Goal: Task Accomplishment & Management: Use online tool/utility

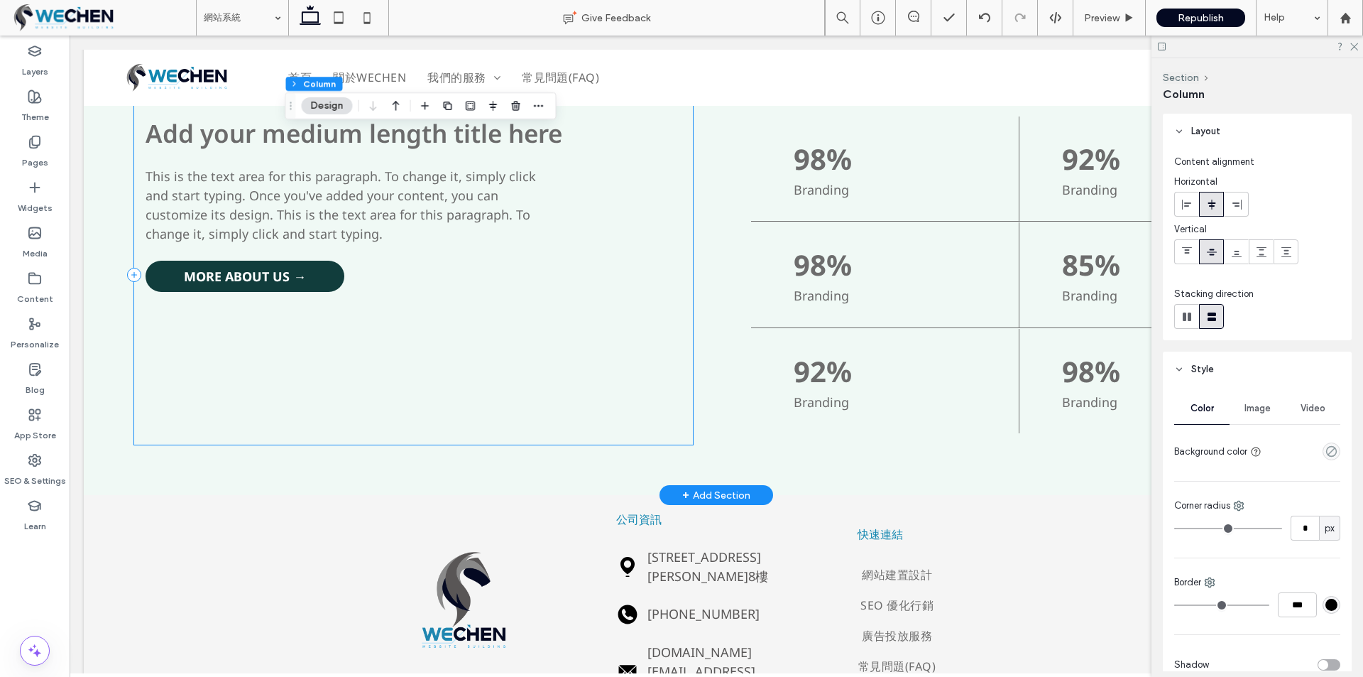
scroll to position [977, 0]
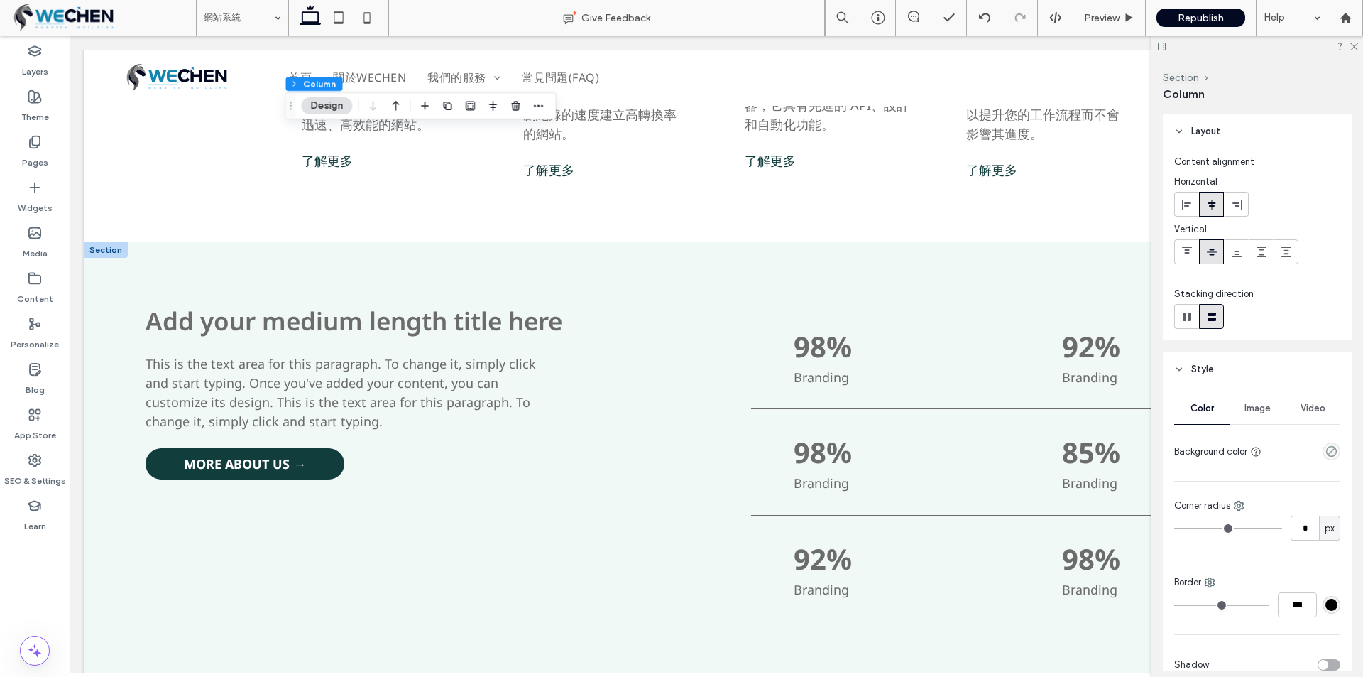
click at [99, 246] on div at bounding box center [106, 250] width 44 height 16
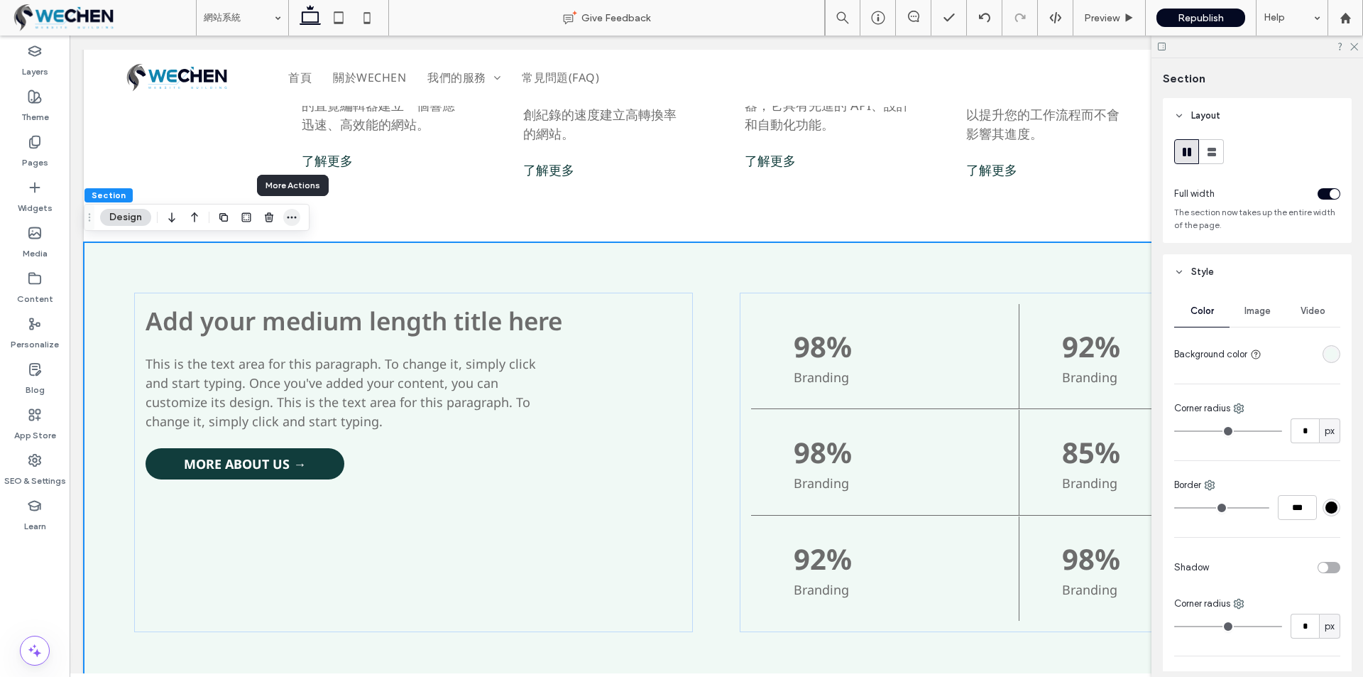
click at [285, 218] on span "button" at bounding box center [291, 217] width 17 height 17
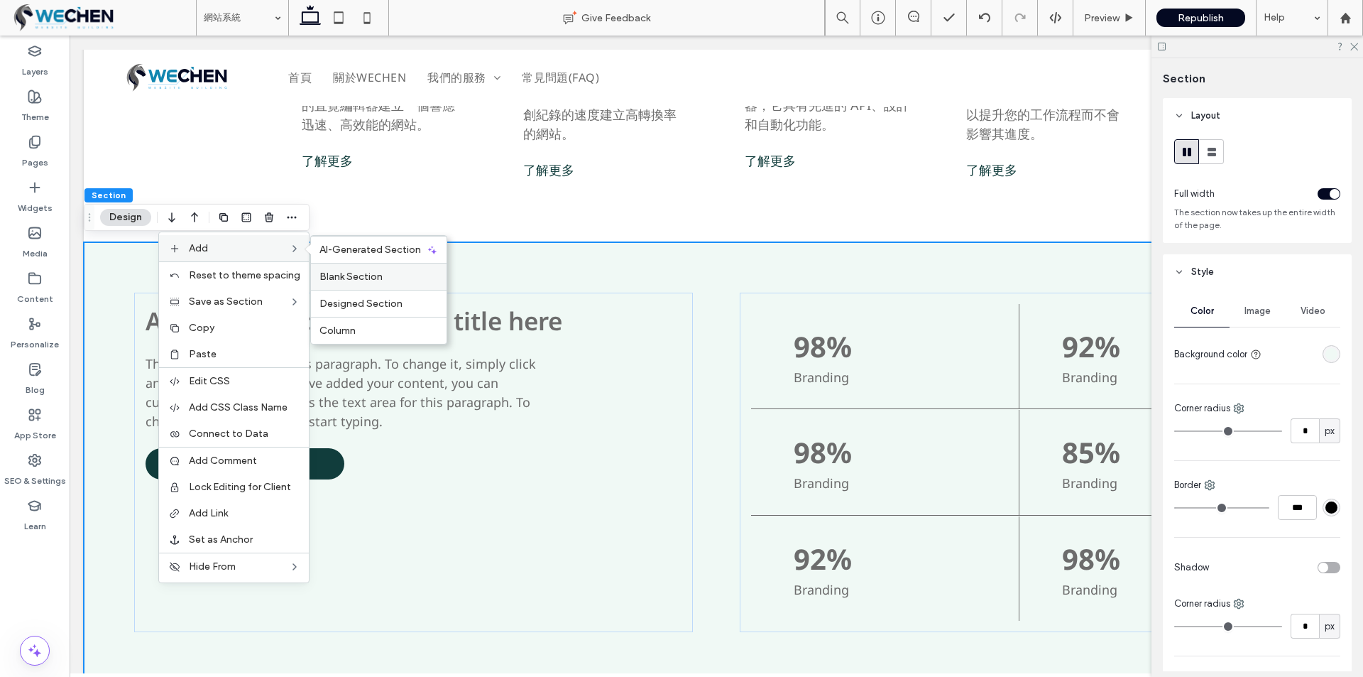
click at [360, 279] on span "Blank Section" at bounding box center [350, 276] width 63 height 12
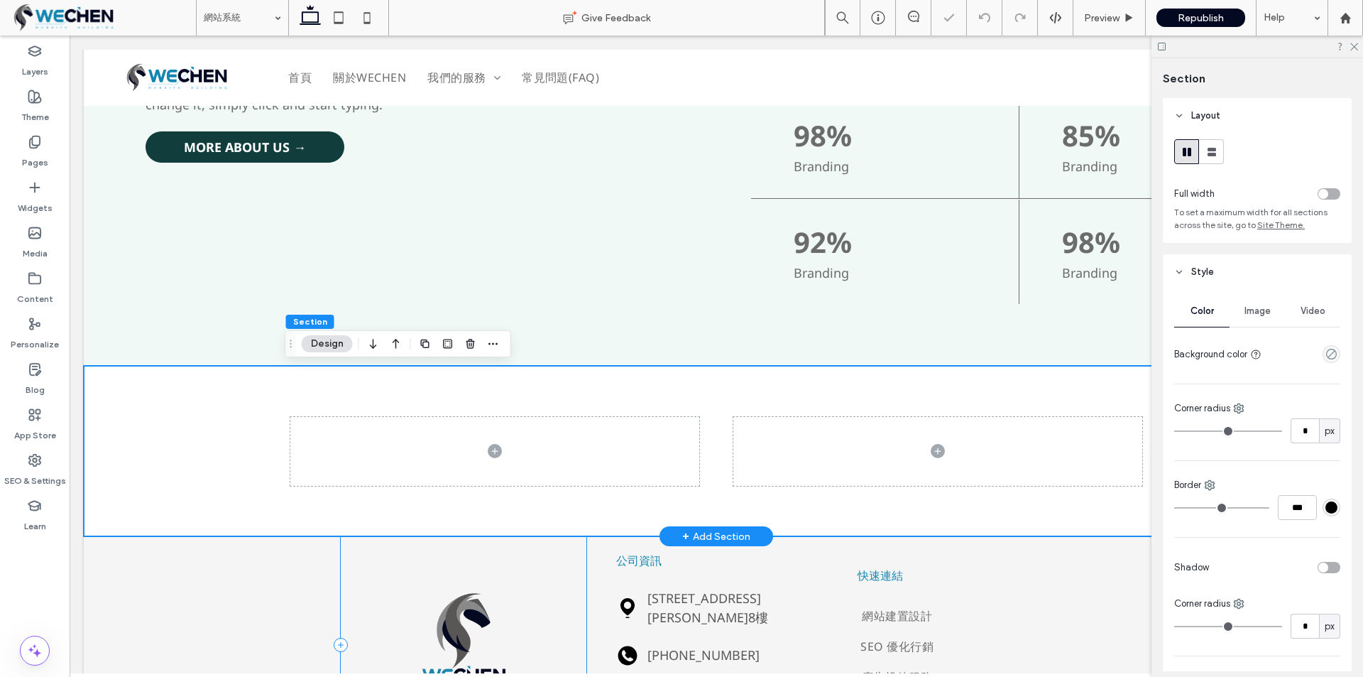
scroll to position [1289, 0]
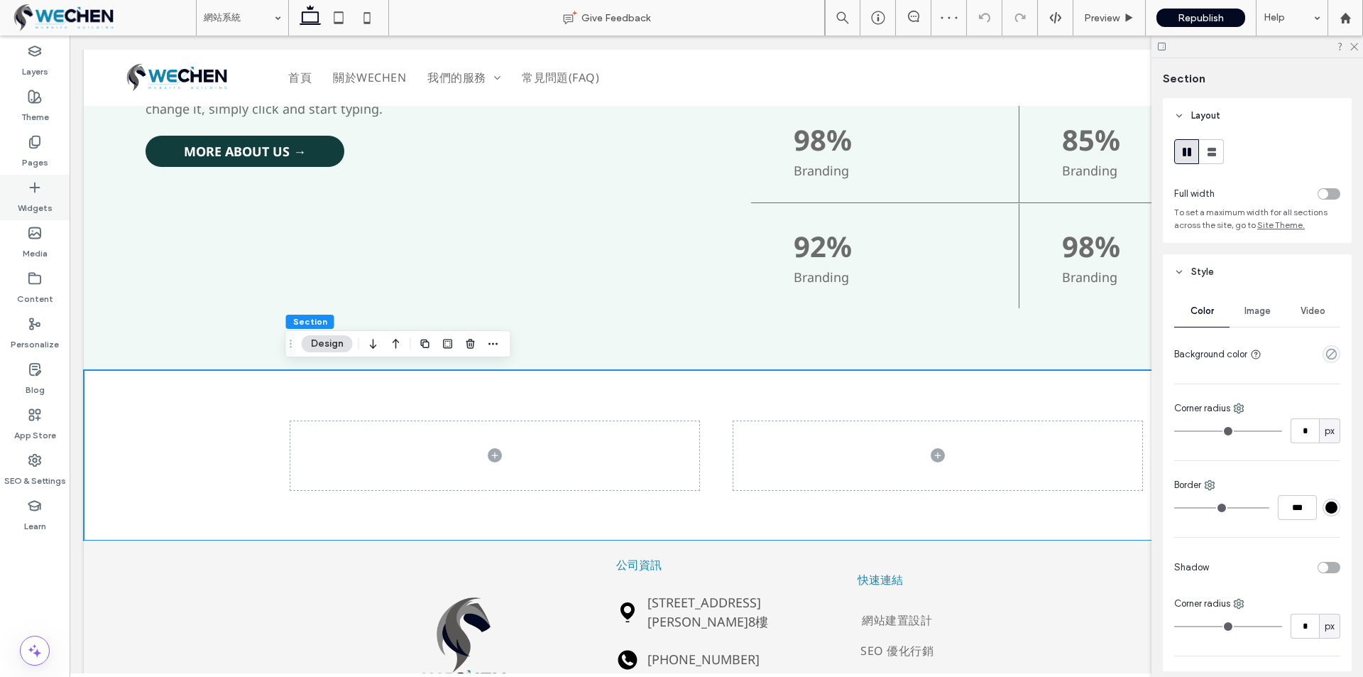
click at [38, 192] on icon at bounding box center [35, 187] width 14 height 14
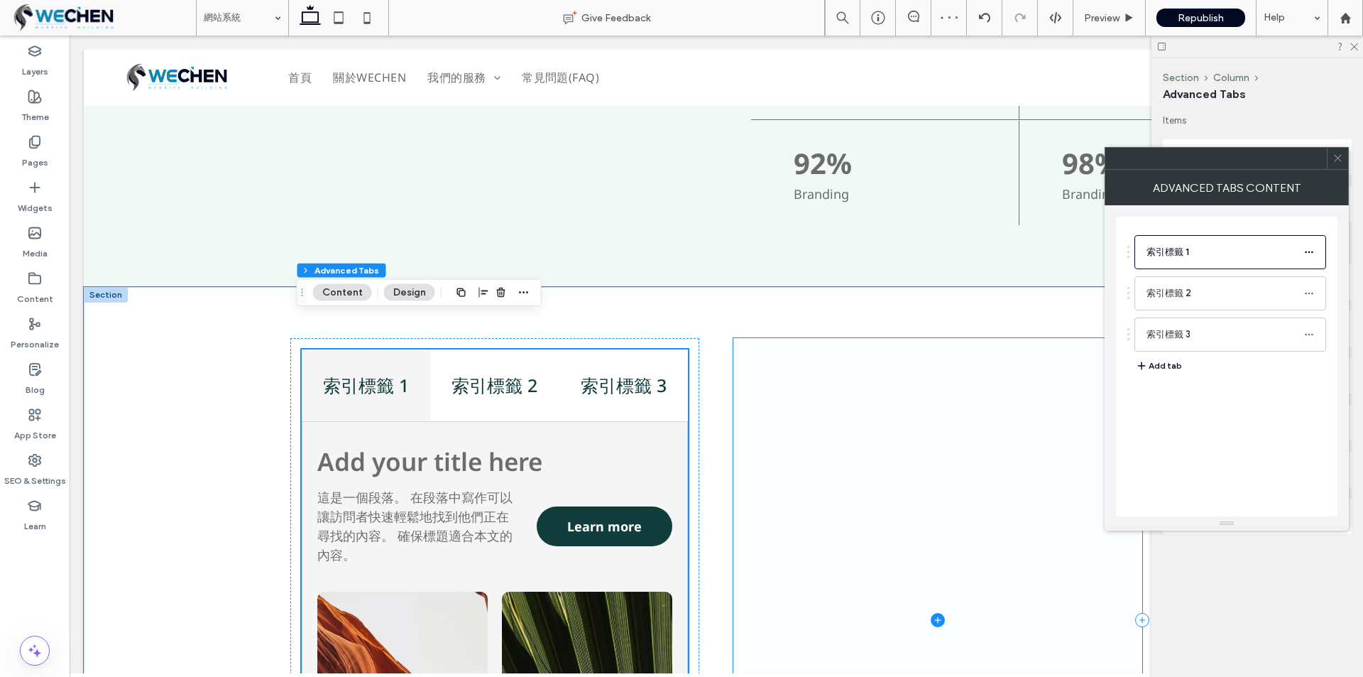
scroll to position [1502, 0]
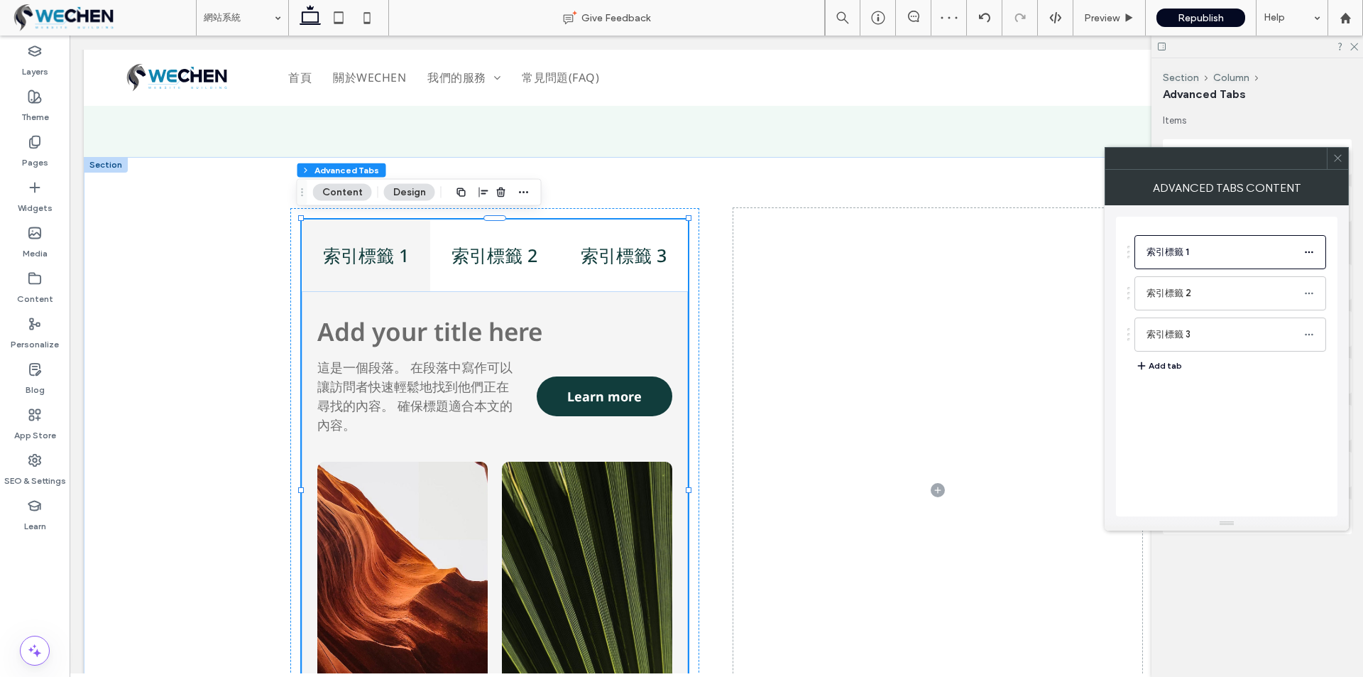
click at [1340, 160] on use at bounding box center [1337, 158] width 7 height 7
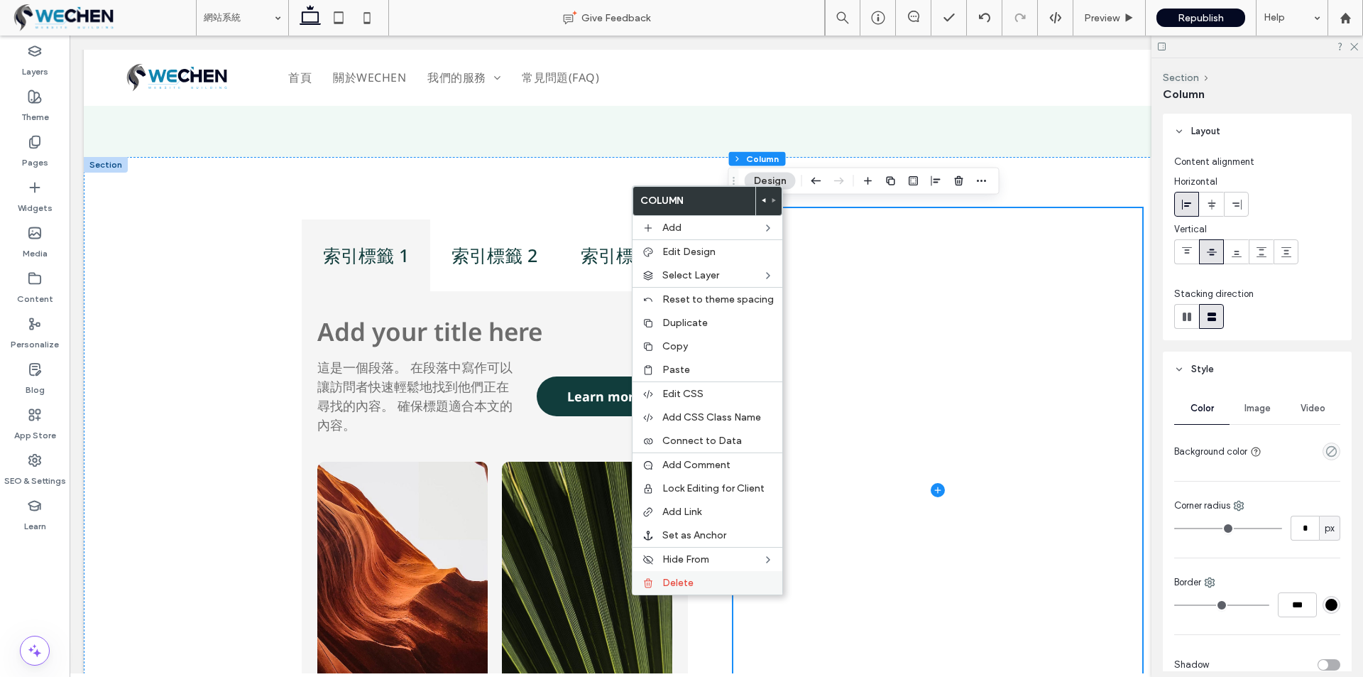
click at [700, 581] on label "Delete" at bounding box center [717, 582] width 111 height 12
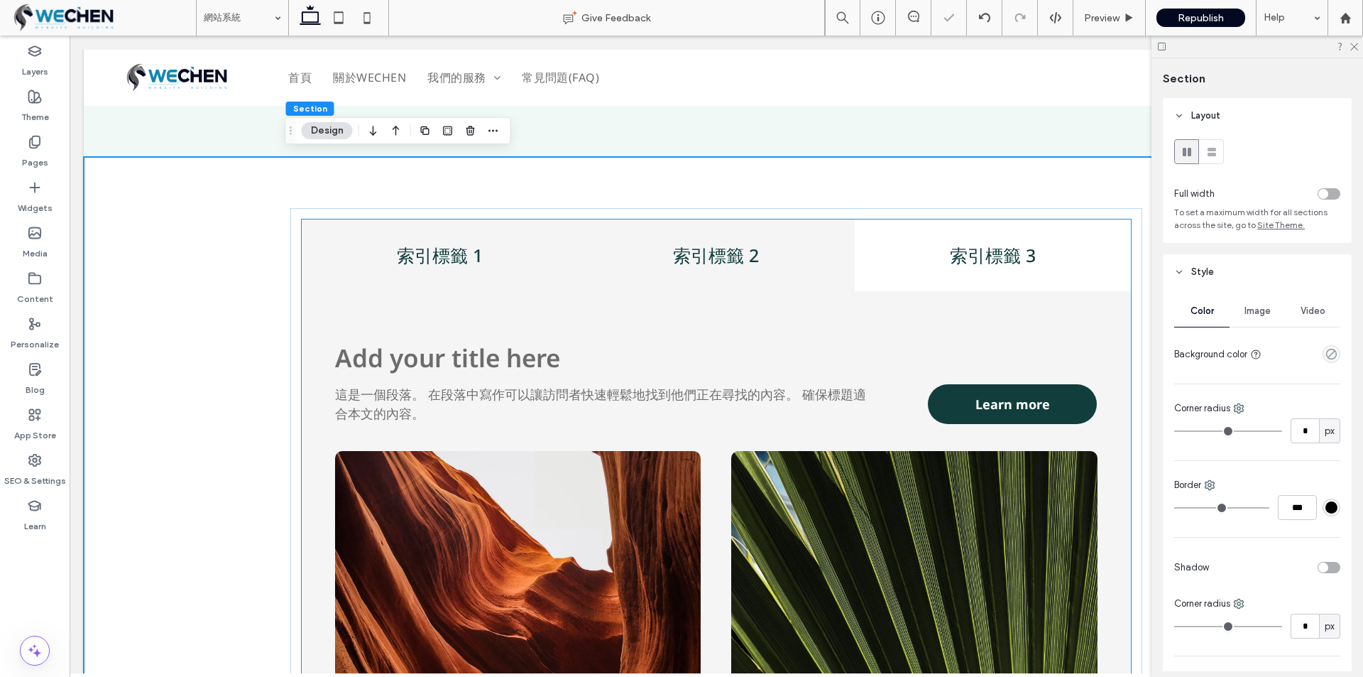
click at [665, 219] on div "索引標籤 2" at bounding box center [716, 255] width 276 height 72
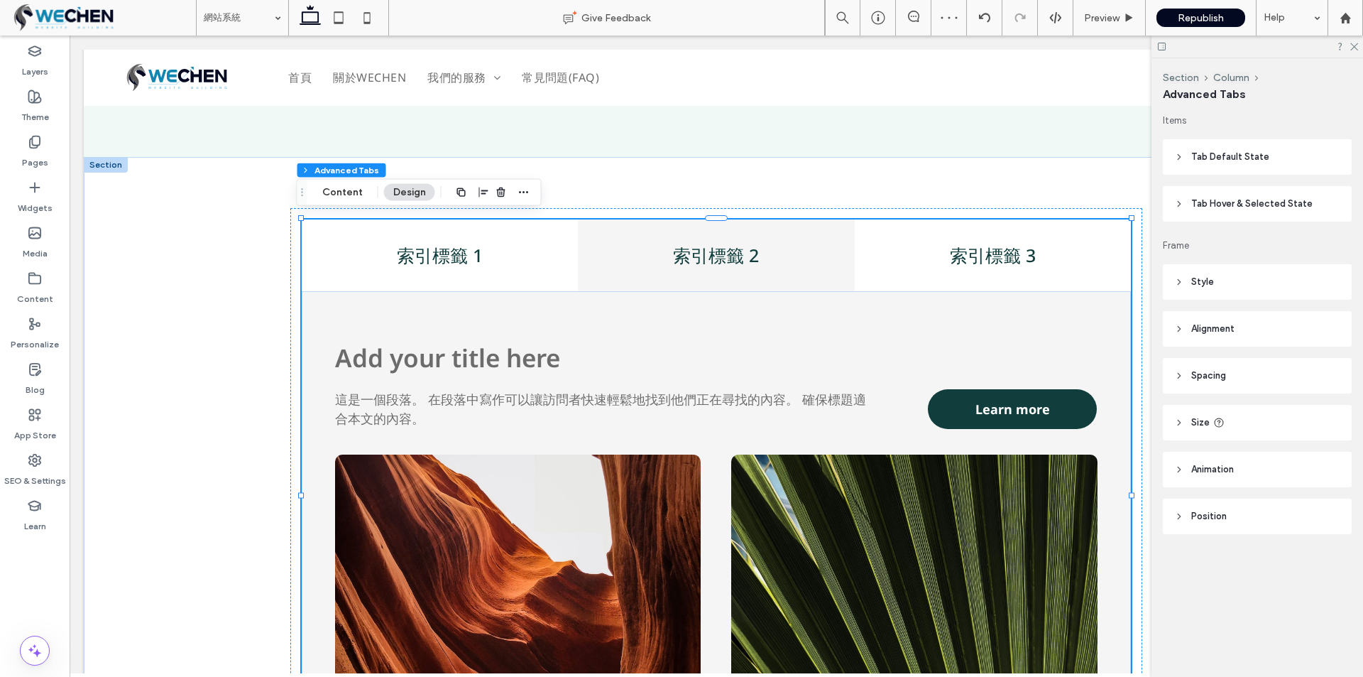
click at [1170, 158] on header "Tab Default State" at bounding box center [1257, 156] width 189 height 35
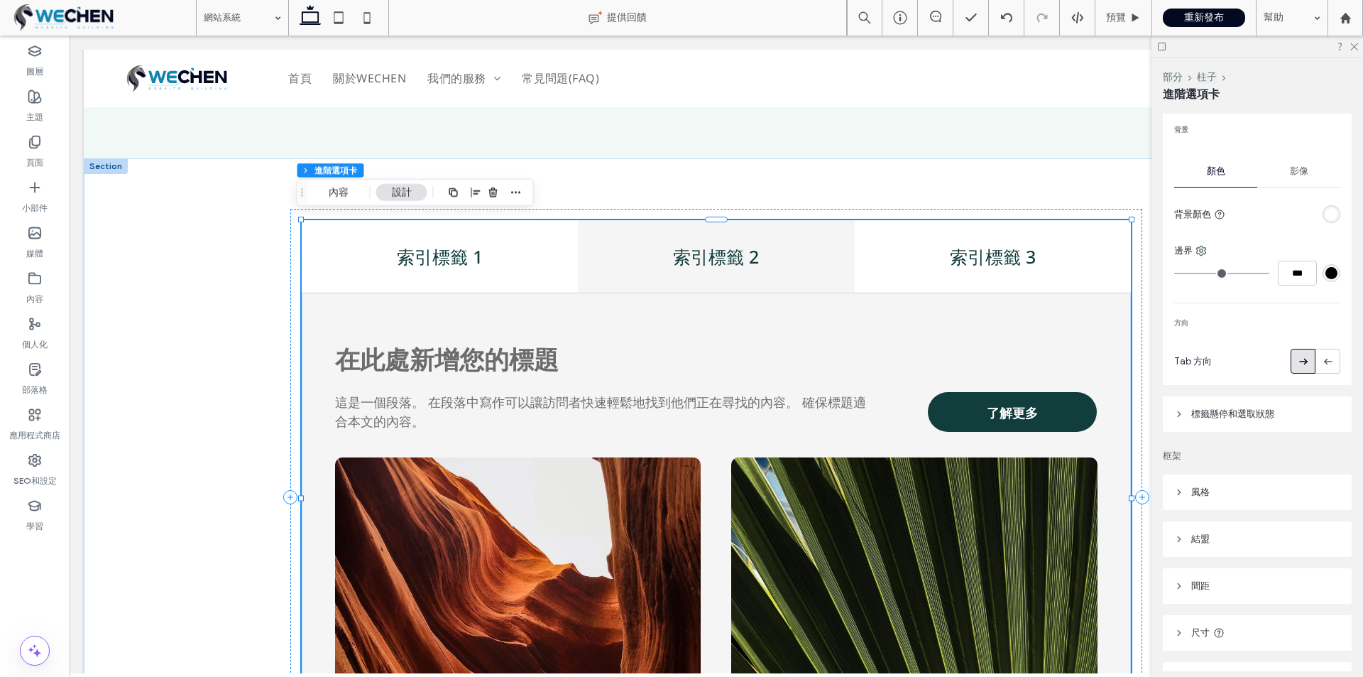
scroll to position [568, 0]
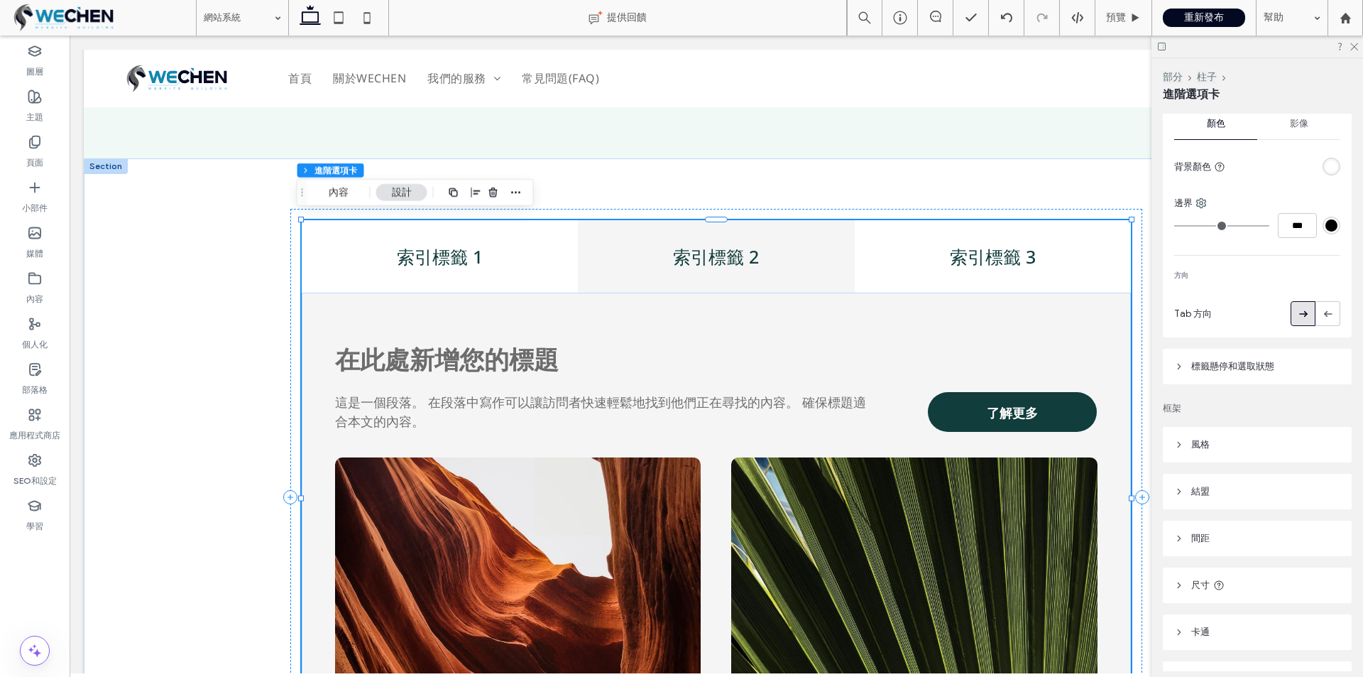
click at [1210, 362] on font "標籤懸停和選取狀態" at bounding box center [1232, 366] width 83 height 11
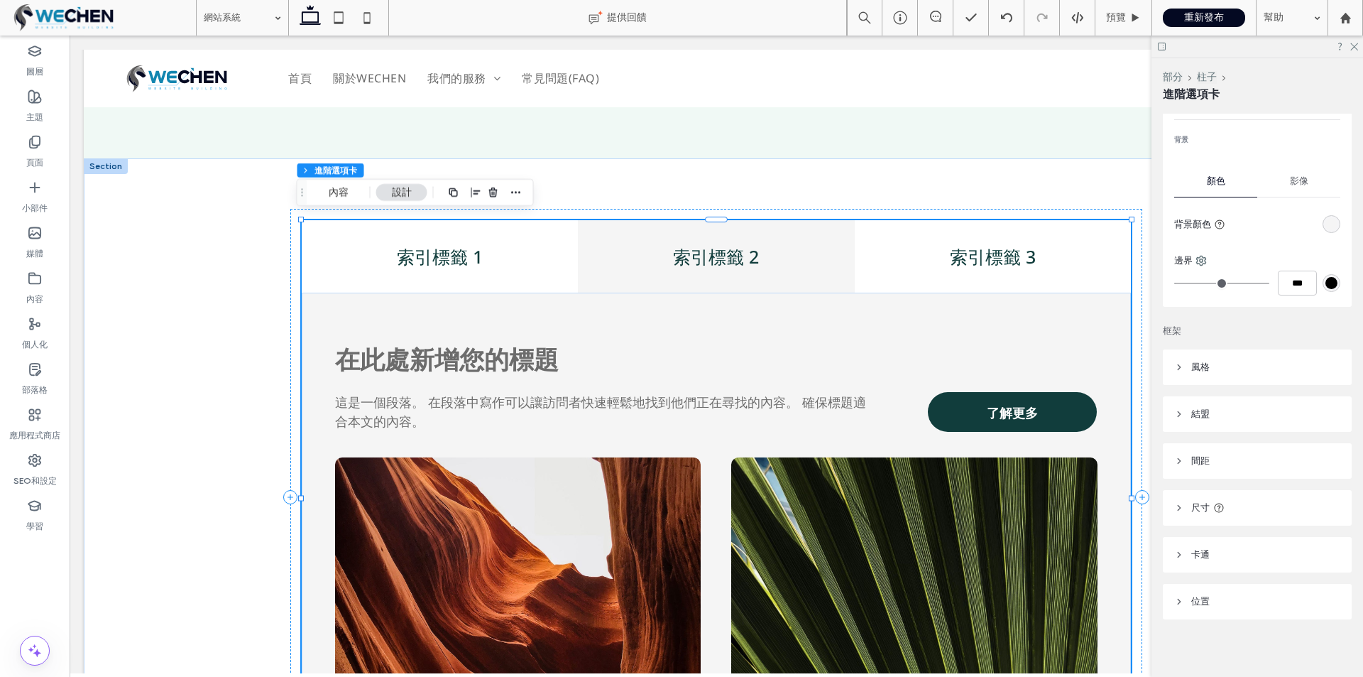
scroll to position [1206, 0]
click at [1243, 364] on header "風格" at bounding box center [1257, 361] width 189 height 35
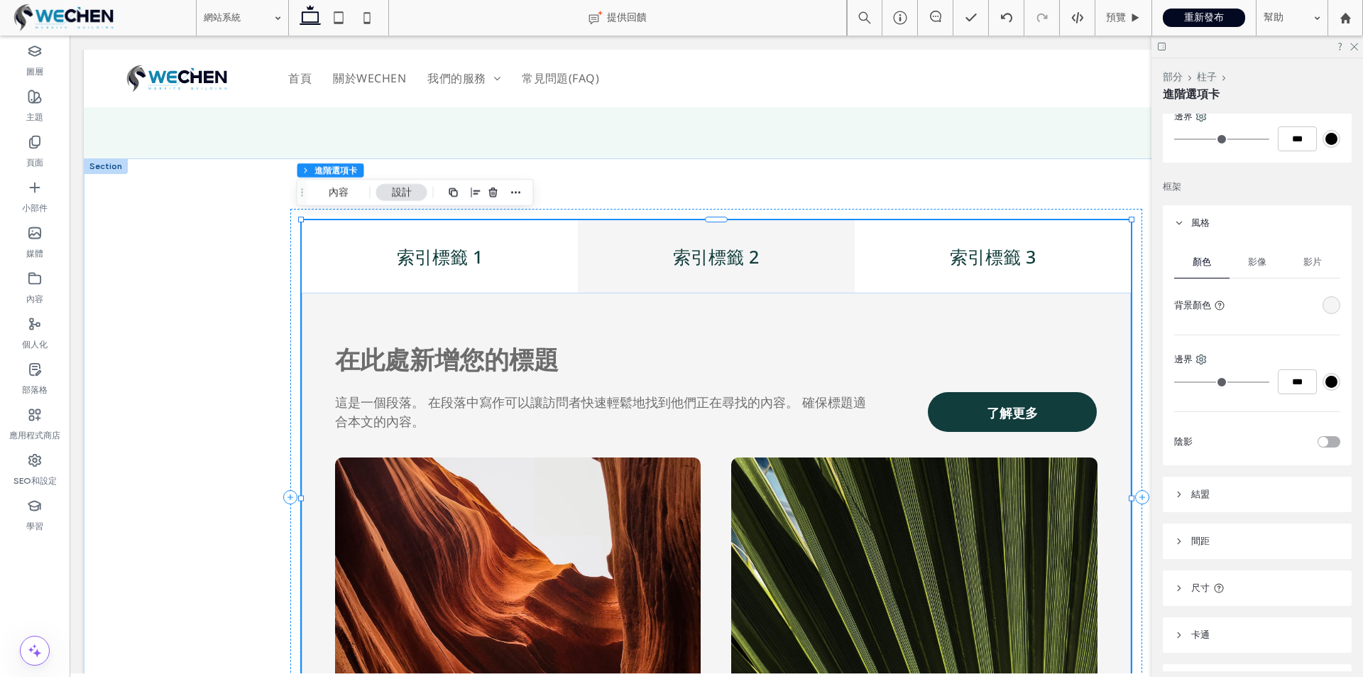
scroll to position [1348, 0]
click at [1251, 262] on font "影像" at bounding box center [1257, 257] width 18 height 11
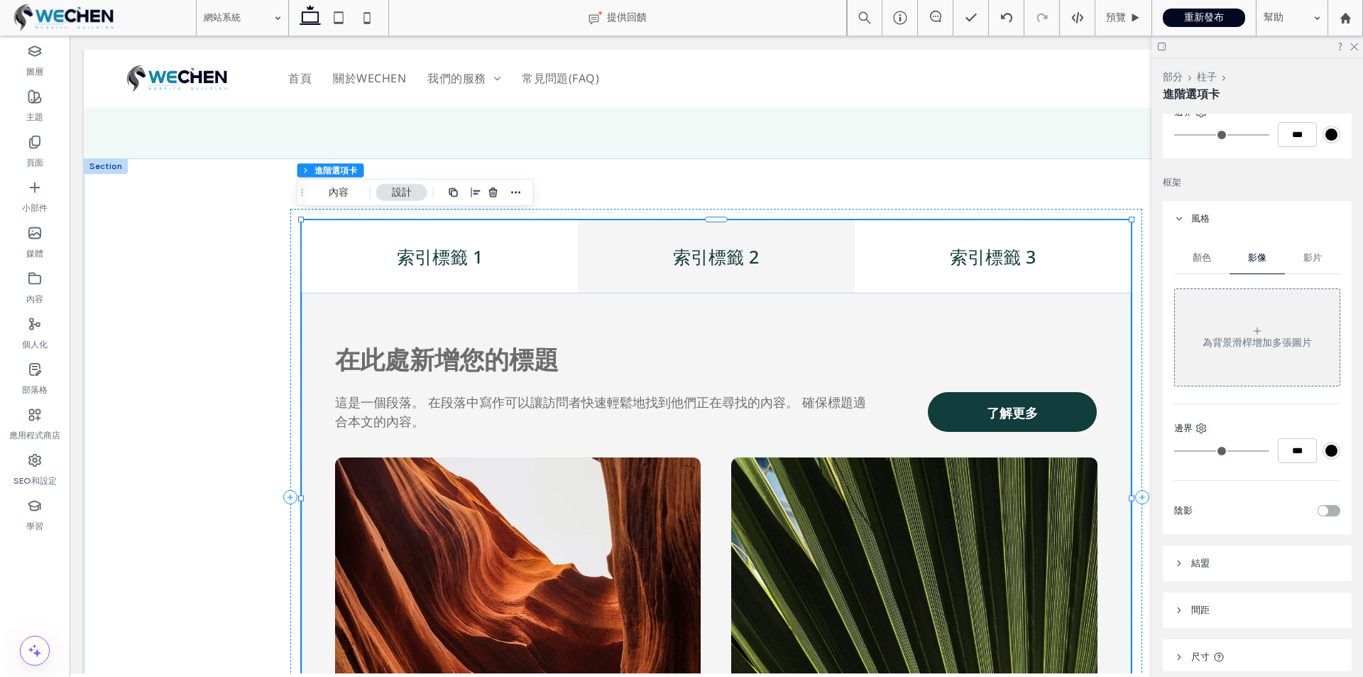
click at [1190, 256] on div "顏色" at bounding box center [1201, 257] width 55 height 31
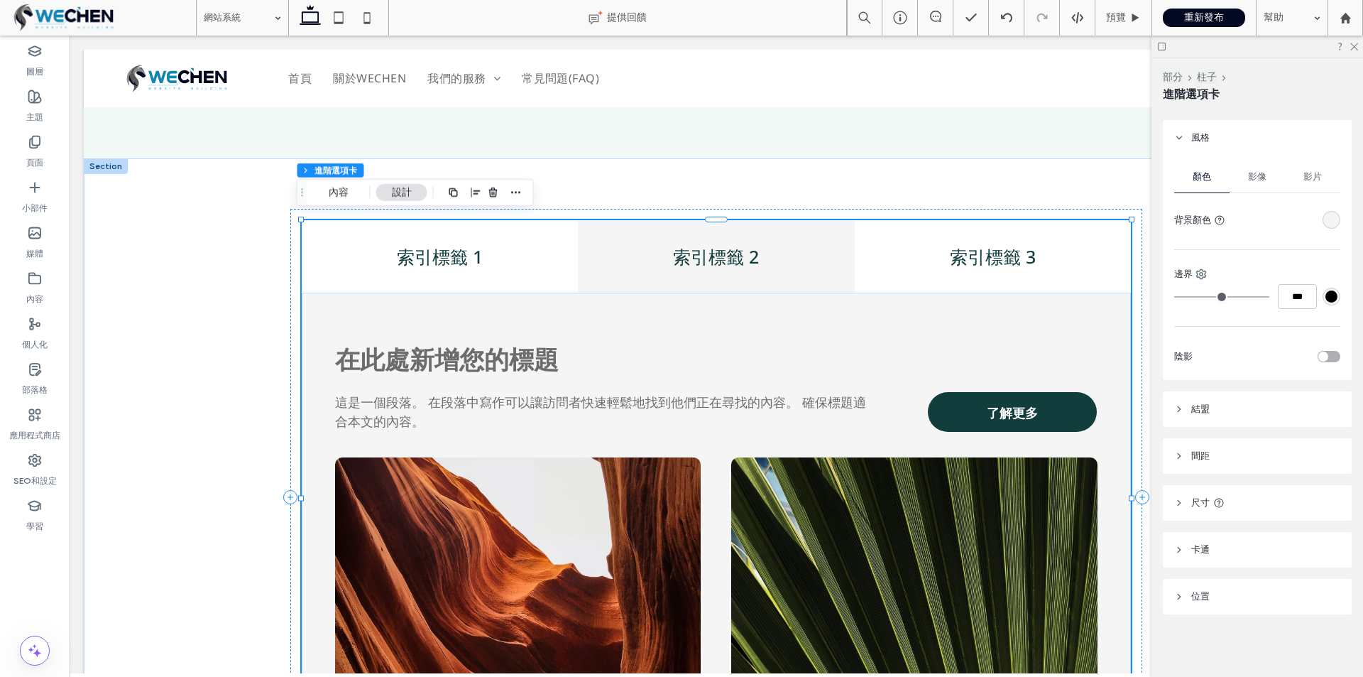
scroll to position [1430, 0]
click at [1266, 405] on header "結盟" at bounding box center [1257, 408] width 189 height 35
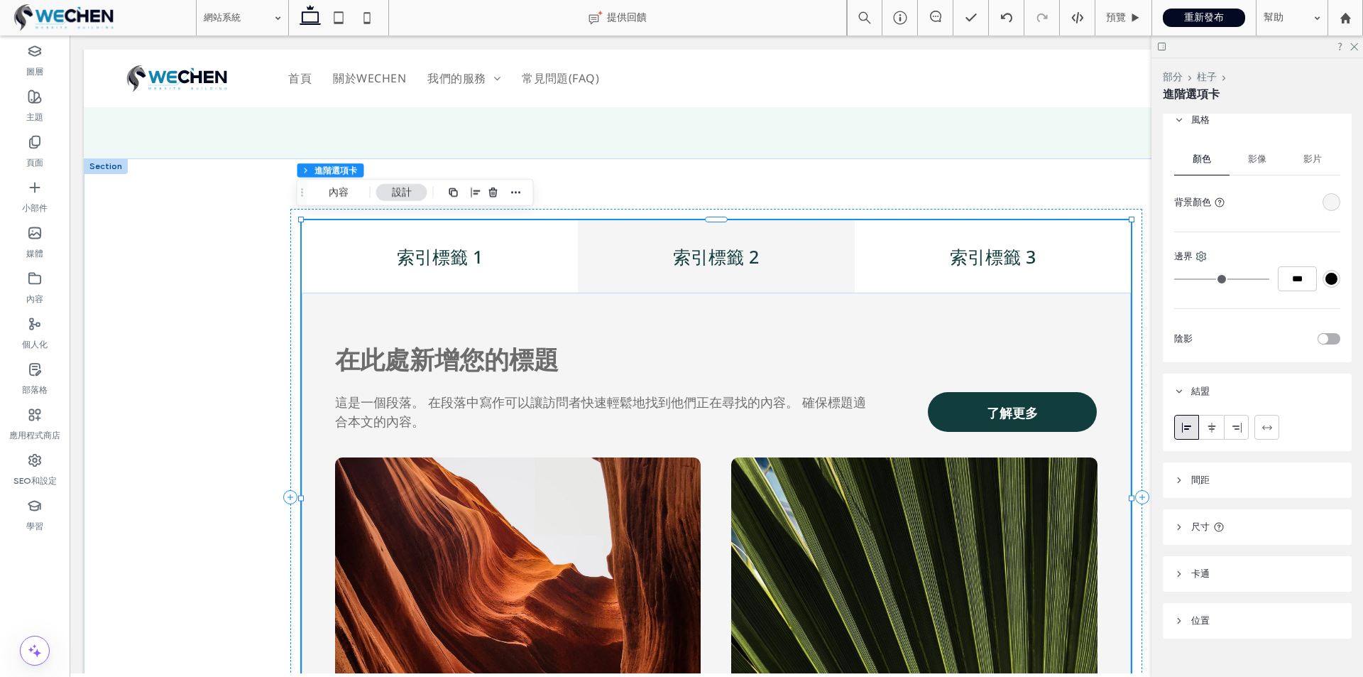
scroll to position [1472, 0]
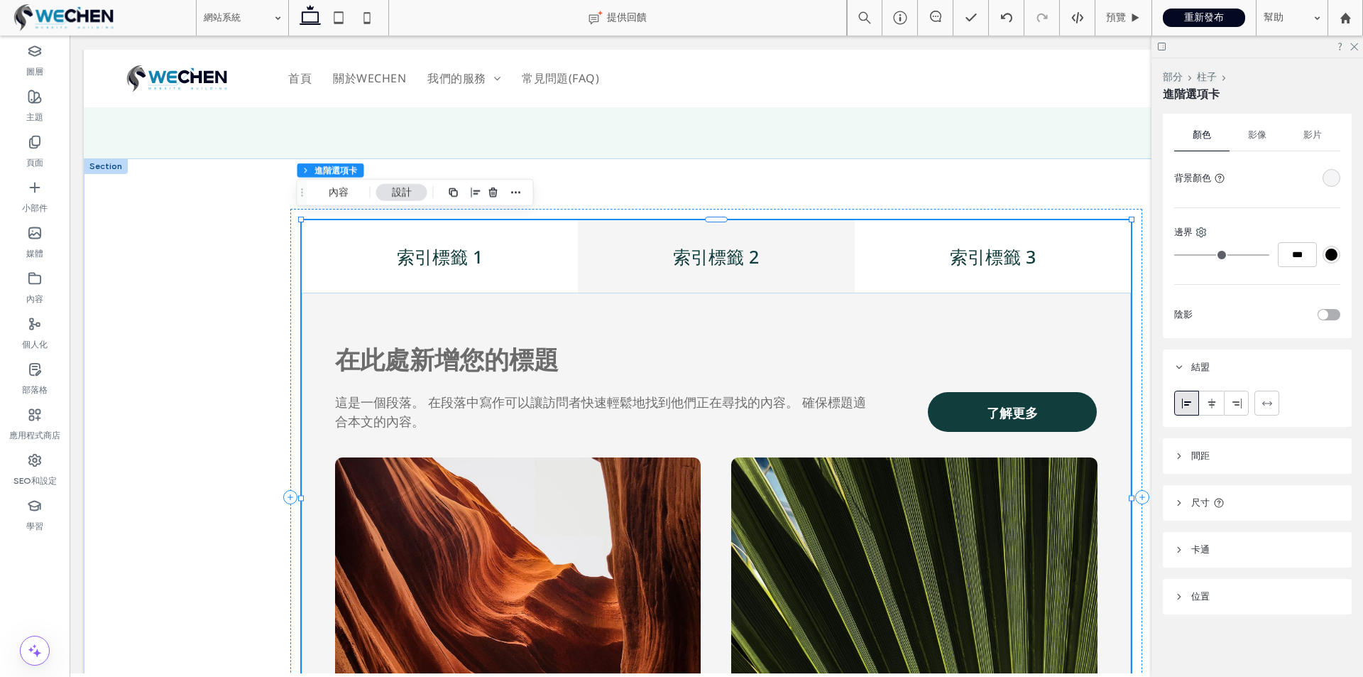
click at [1244, 459] on header "間距" at bounding box center [1257, 455] width 189 height 35
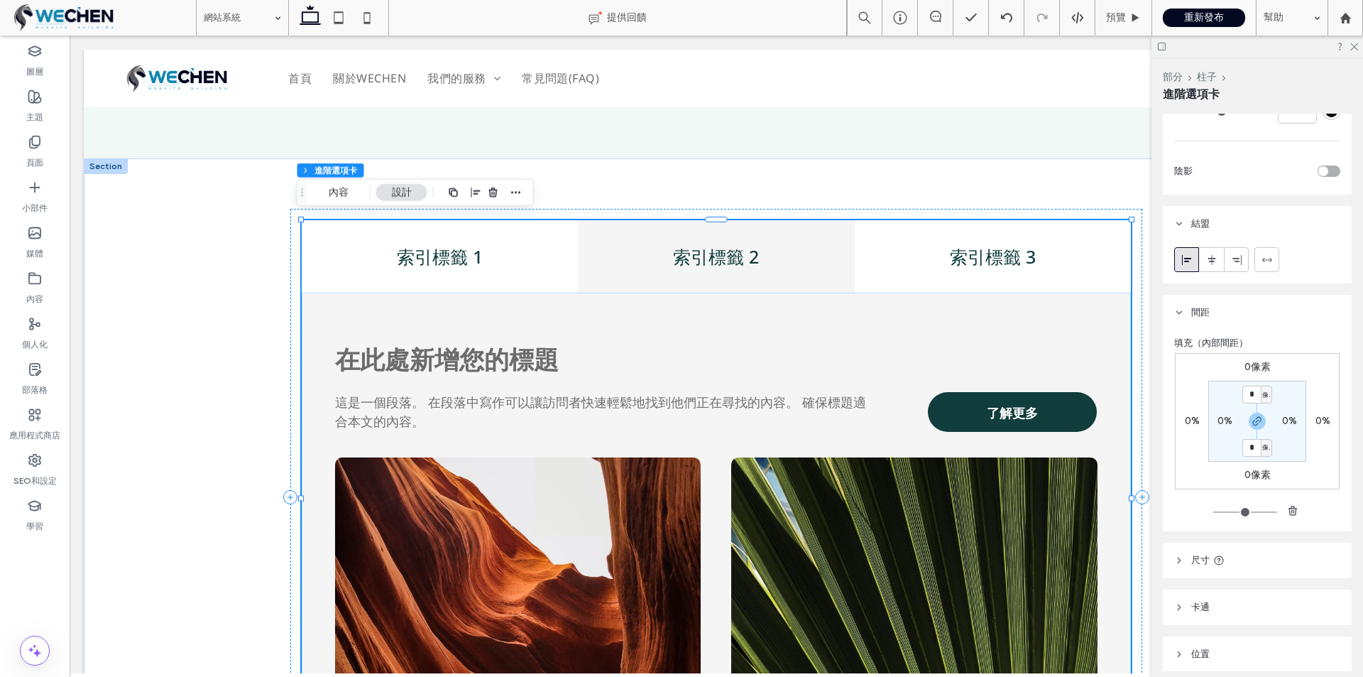
scroll to position [1673, 0]
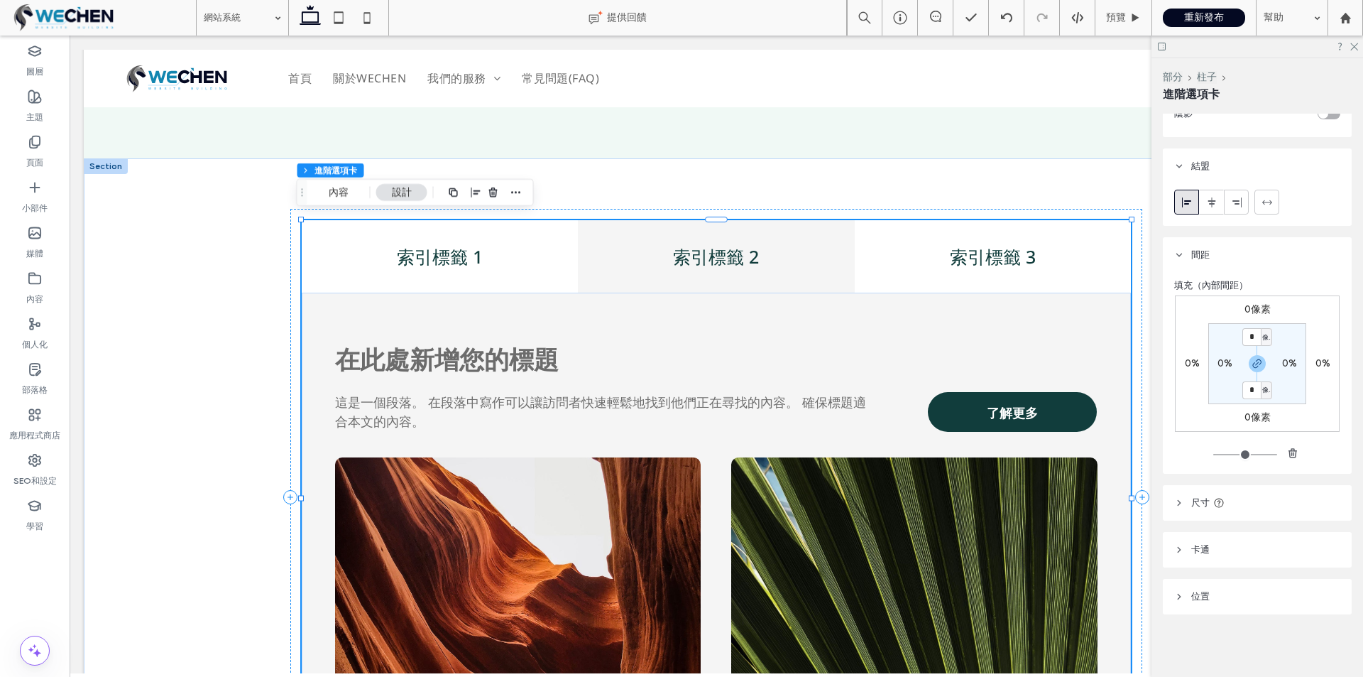
click at [1250, 488] on header "尺寸" at bounding box center [1257, 502] width 189 height 35
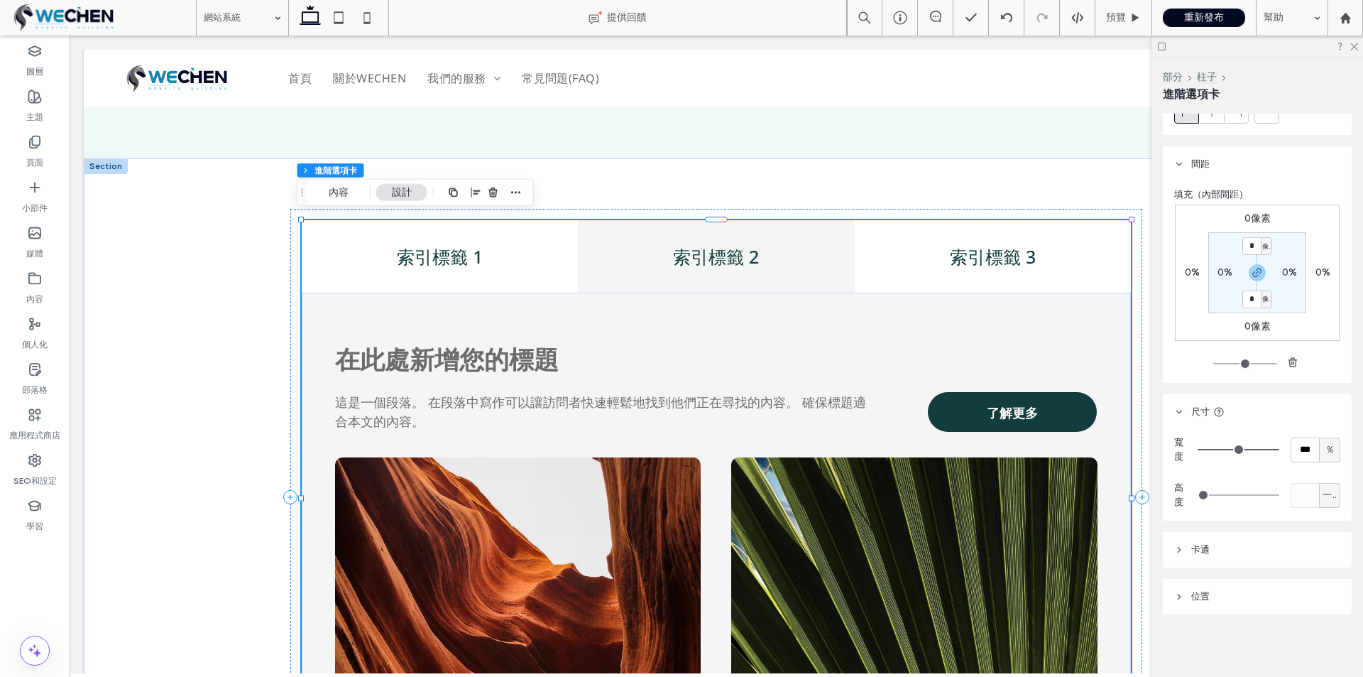
click at [1257, 554] on header "卡通" at bounding box center [1257, 549] width 189 height 35
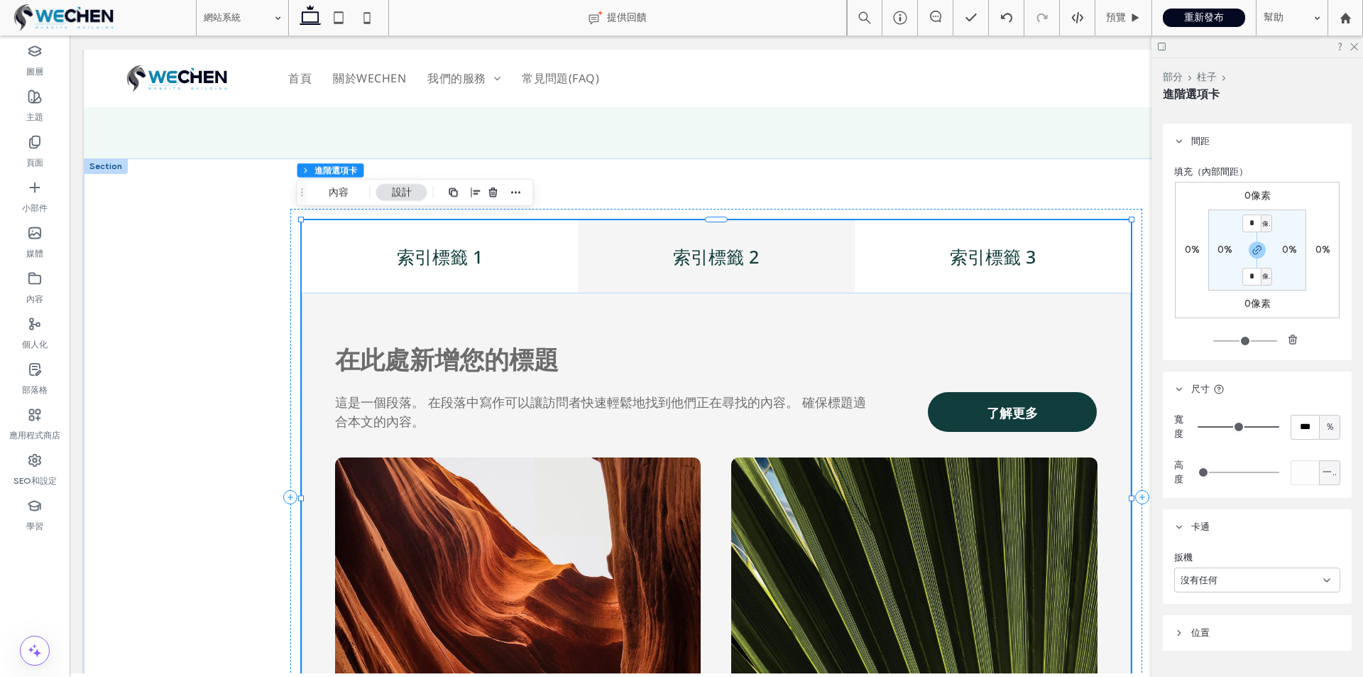
scroll to position [1823, 0]
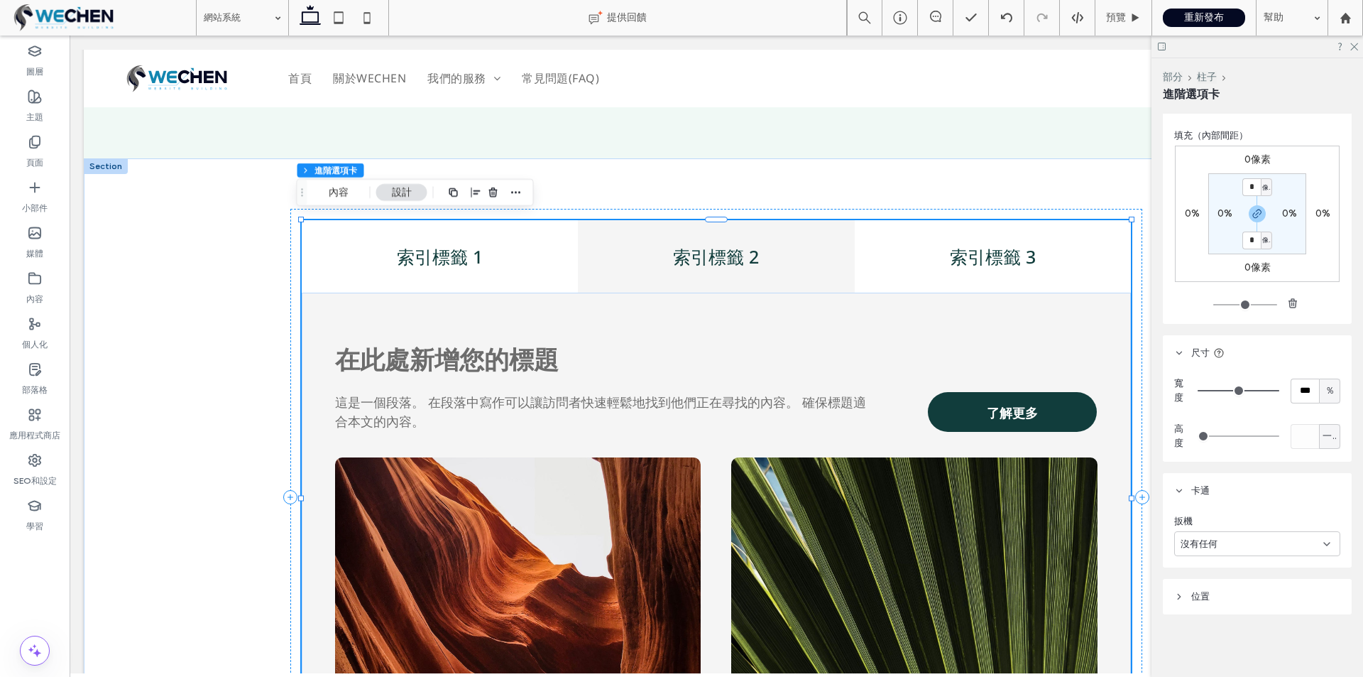
click at [1252, 582] on header "位置" at bounding box center [1257, 596] width 189 height 35
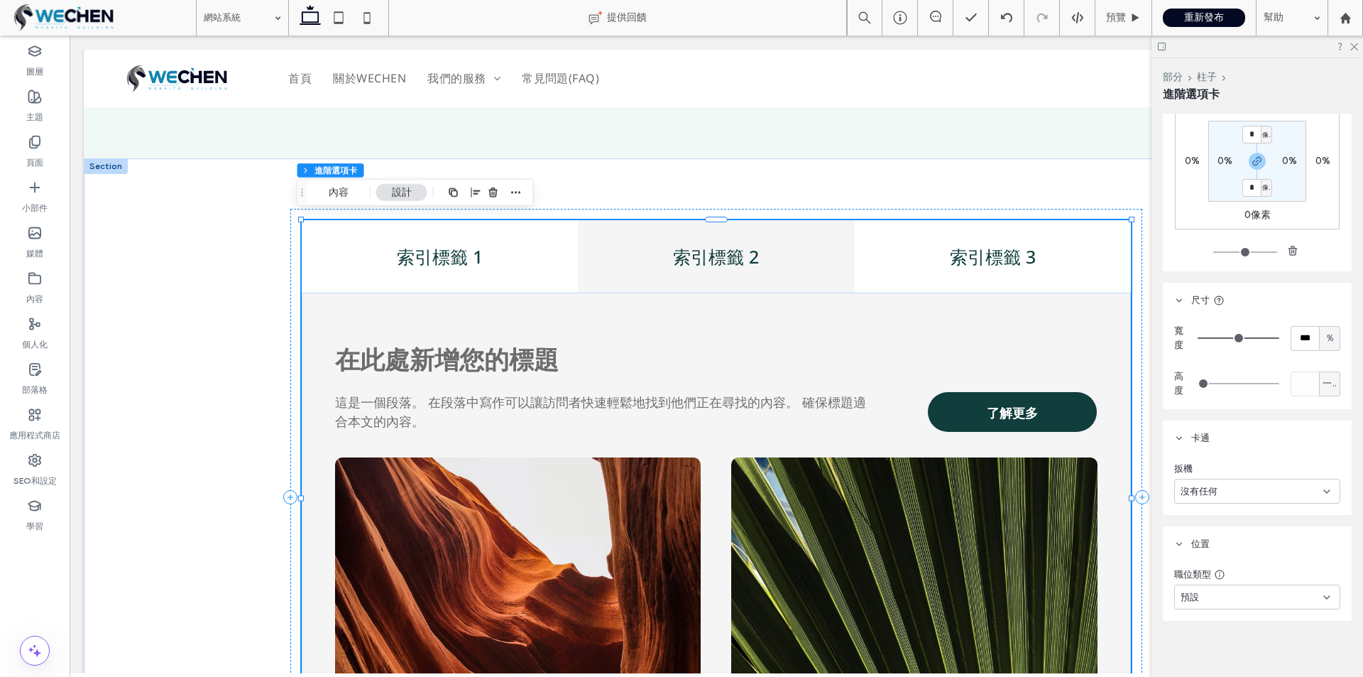
scroll to position [1882, 0]
click at [1230, 486] on div "沒有任何" at bounding box center [1252, 485] width 143 height 14
click at [1231, 430] on header "卡通" at bounding box center [1257, 431] width 189 height 35
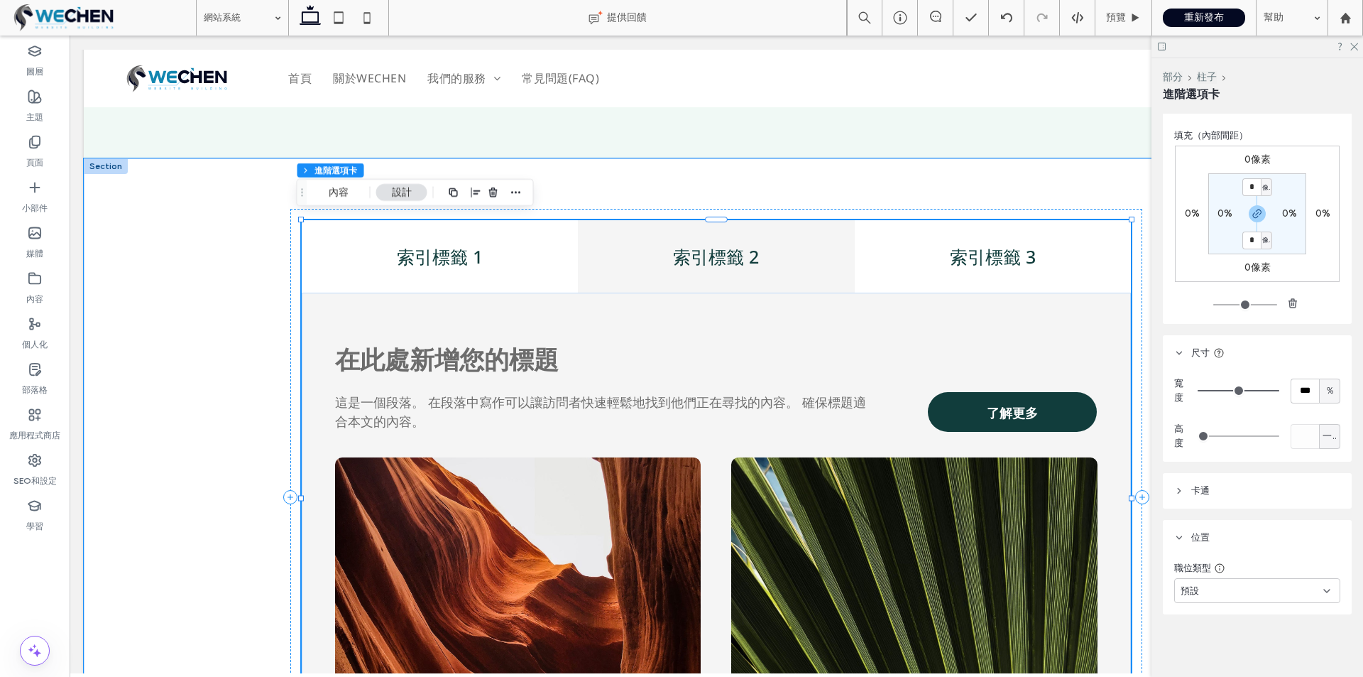
scroll to position [1823, 0]
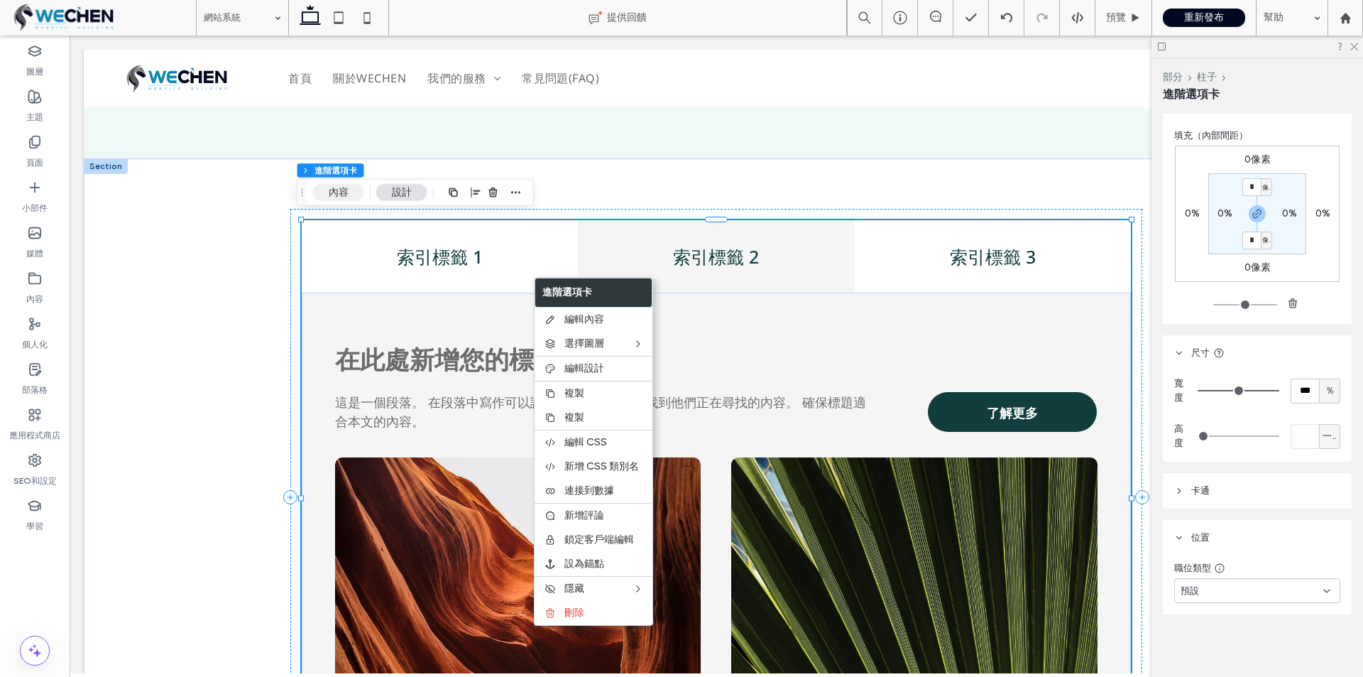
click at [337, 199] on button "內容" at bounding box center [338, 192] width 51 height 17
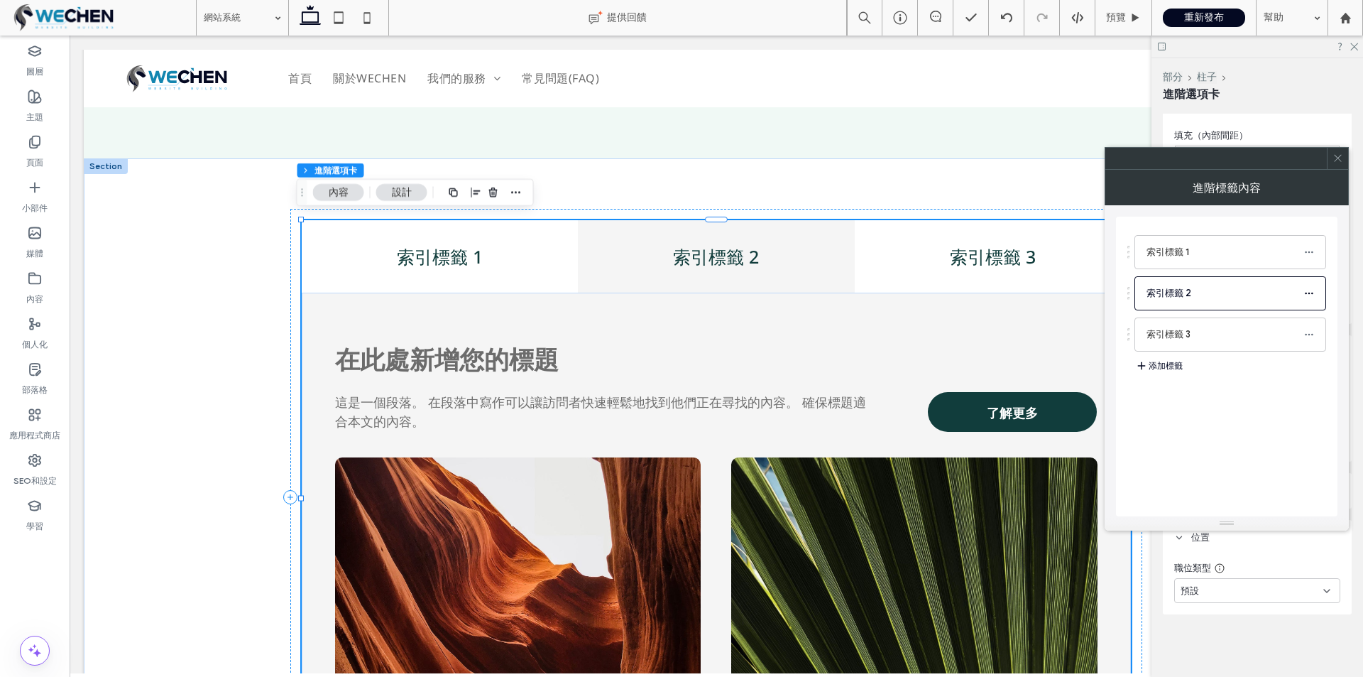
click at [1214, 195] on div "進階標籤內容" at bounding box center [1227, 187] width 244 height 35
click at [1343, 163] on div at bounding box center [1337, 158] width 21 height 21
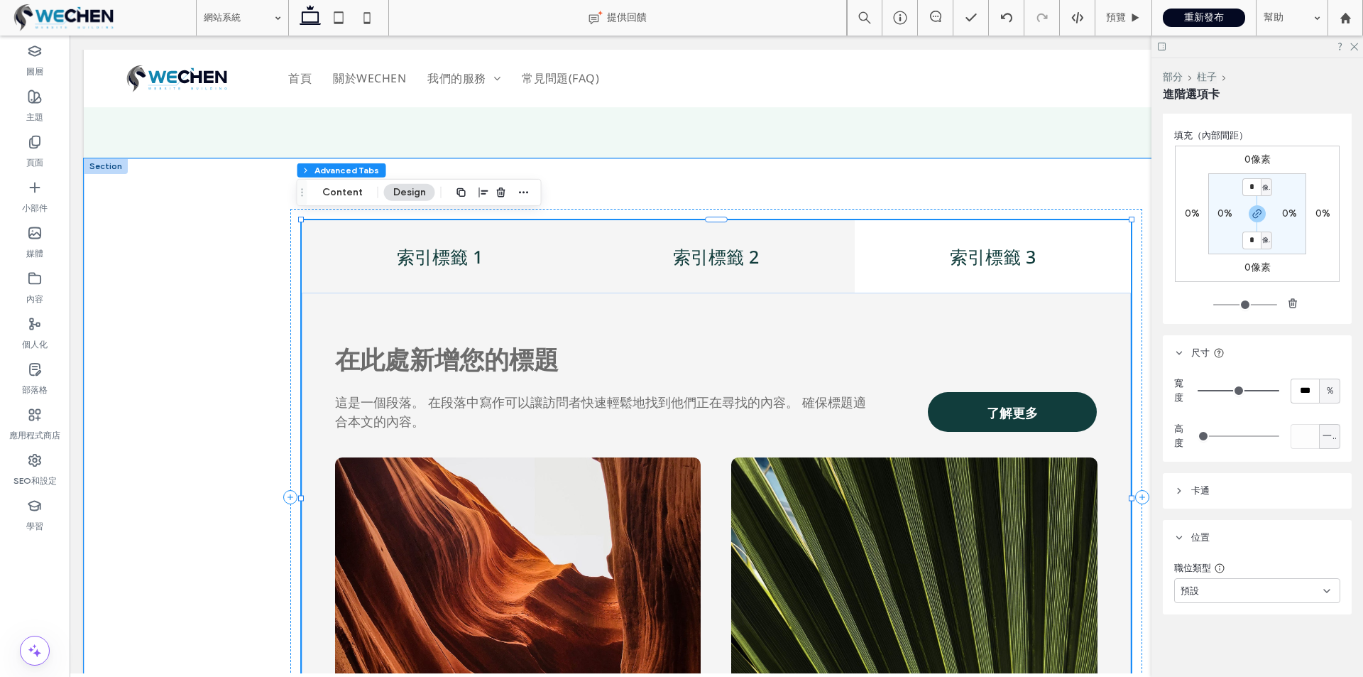
scroll to position [1707, 0]
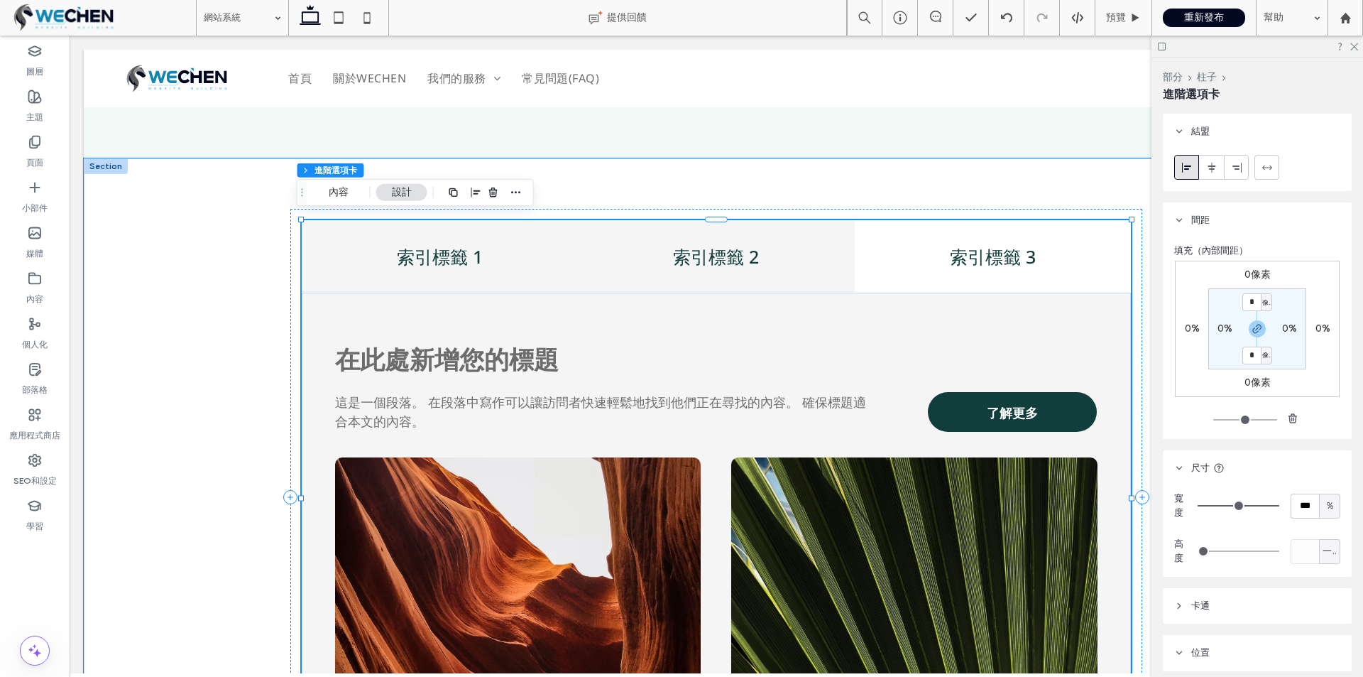
click at [460, 256] on h4 "索引標籤 1" at bounding box center [439, 256] width 259 height 25
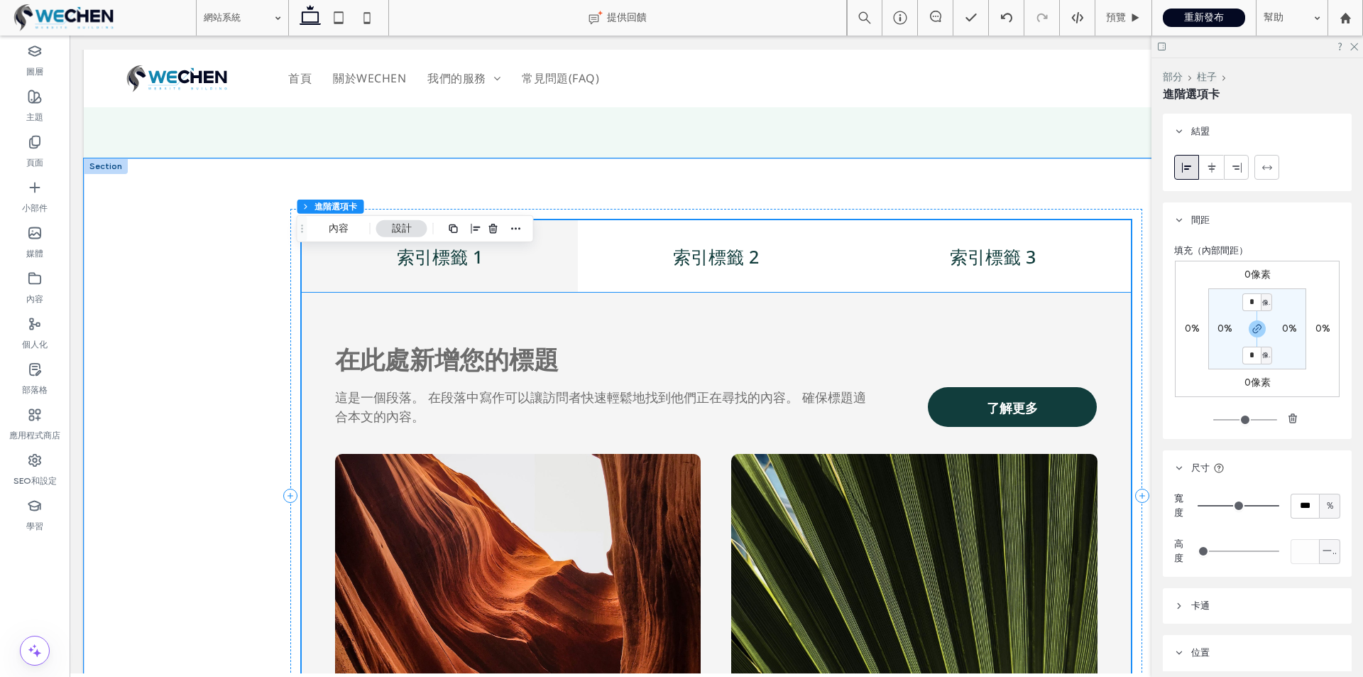
scroll to position [1433, 0]
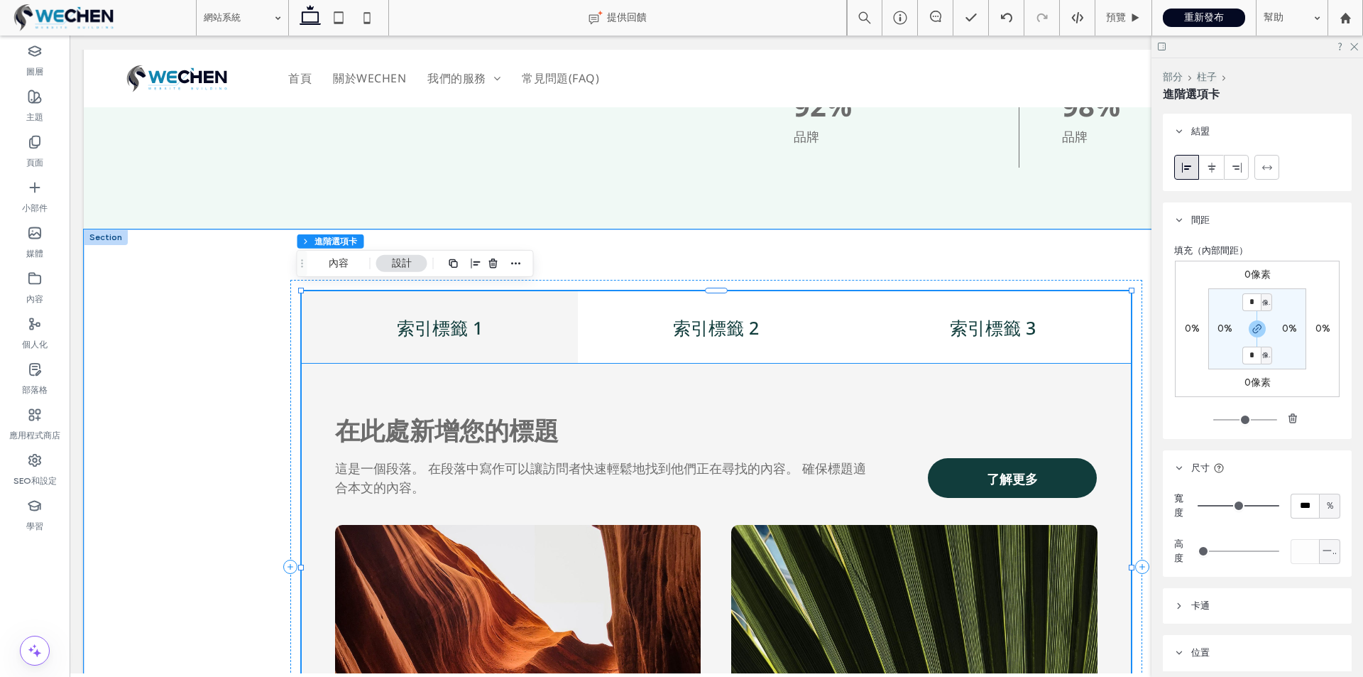
click at [483, 429] on font "在此處新增您的標題" at bounding box center [447, 429] width 224 height 33
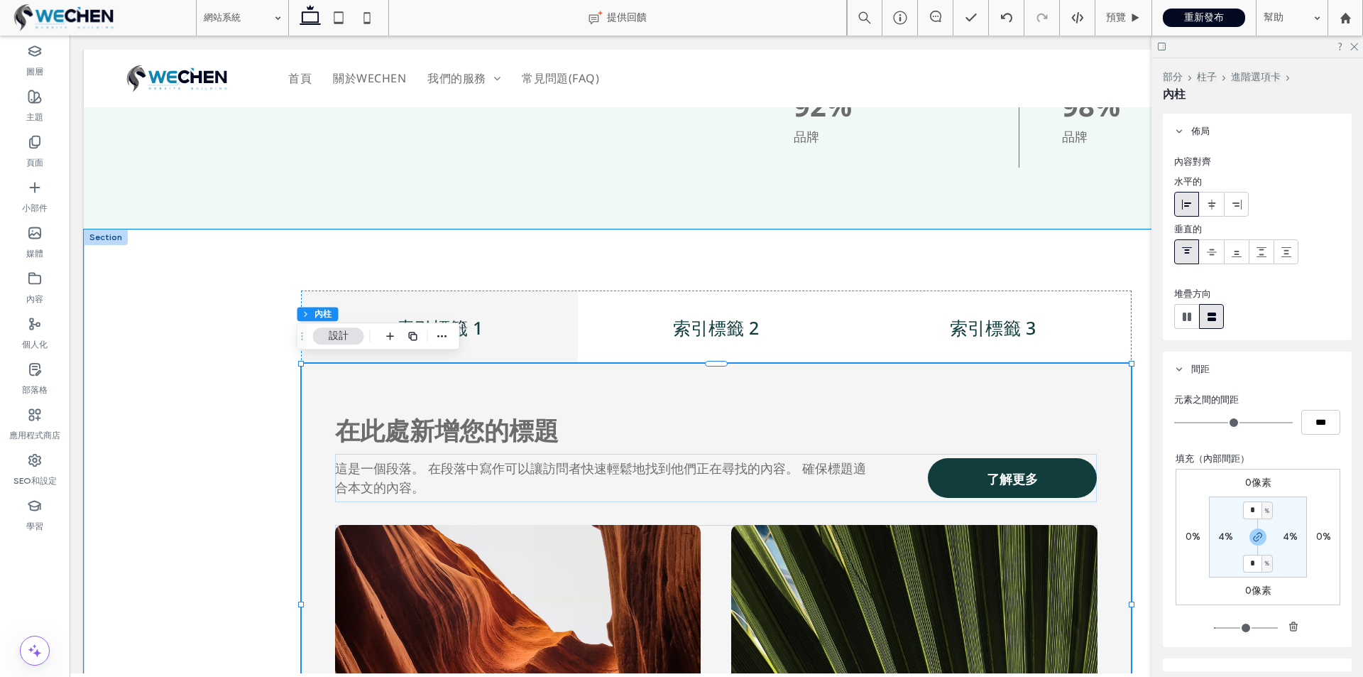
click at [405, 385] on div "這是一個段落。 在段落中寫作可以讓訪問者快速輕鬆地找到他們正在尋找的內容。 確保標題適合本文的內容。 了解更多 在此處新增您的標題" at bounding box center [716, 602] width 829 height 478
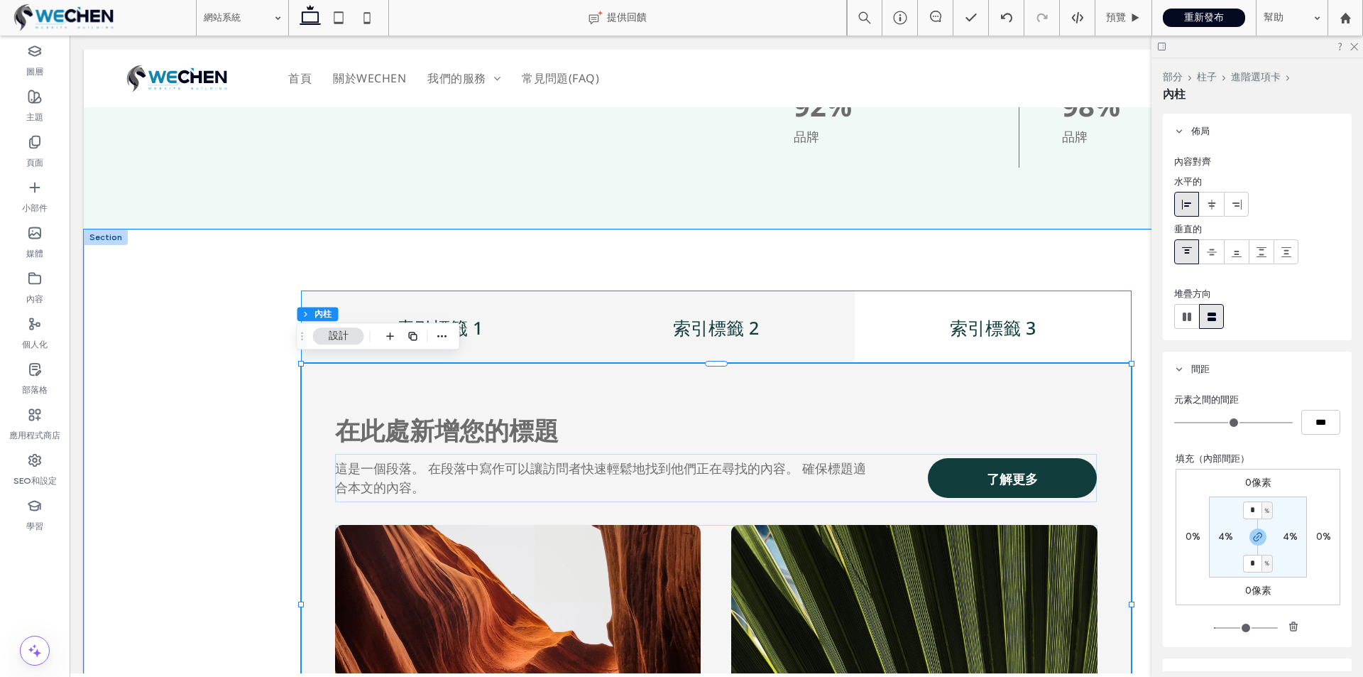
click at [640, 337] on div "索引標籤 2" at bounding box center [716, 327] width 276 height 72
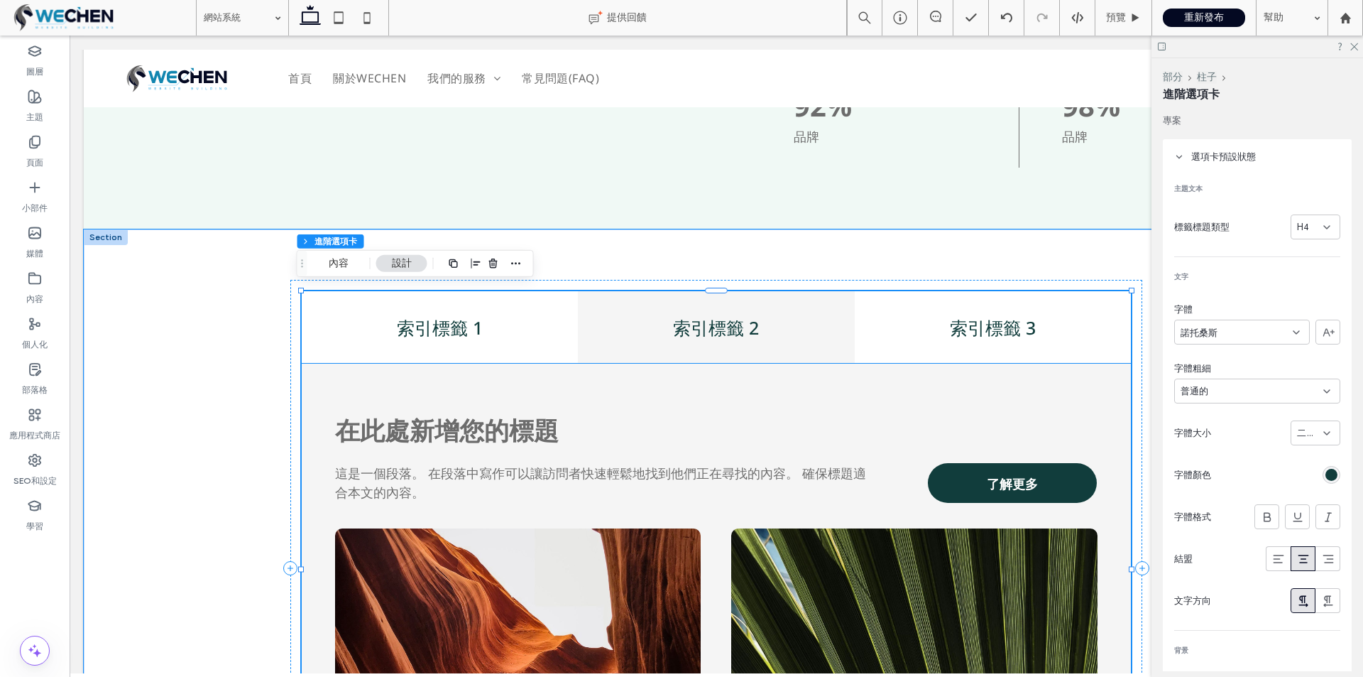
click at [515, 394] on div "這是一個段落。 在段落中寫作可以讓訪問者快速輕鬆地找到他們正在尋找的內容。 確保標題適合本文的內容。 了解更多 在此處新增您的標題" at bounding box center [716, 604] width 829 height 482
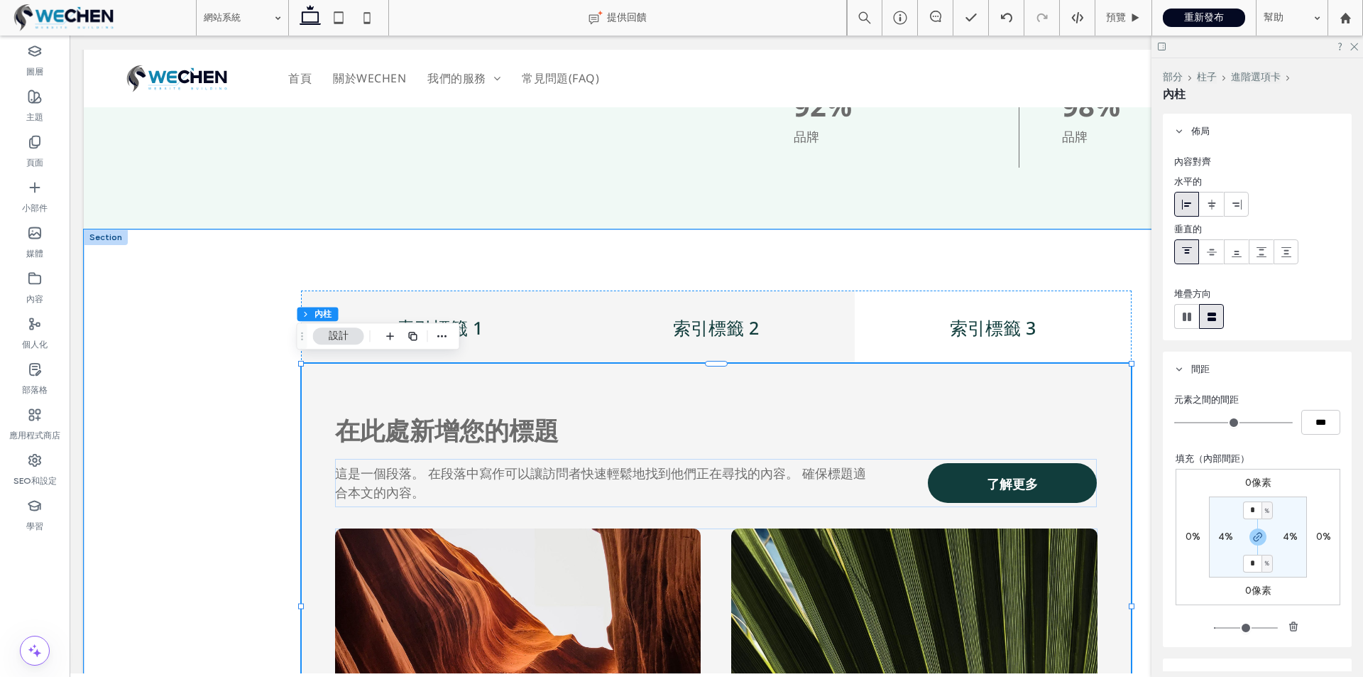
click at [511, 327] on h4 "索引標籤 1" at bounding box center [439, 327] width 259 height 25
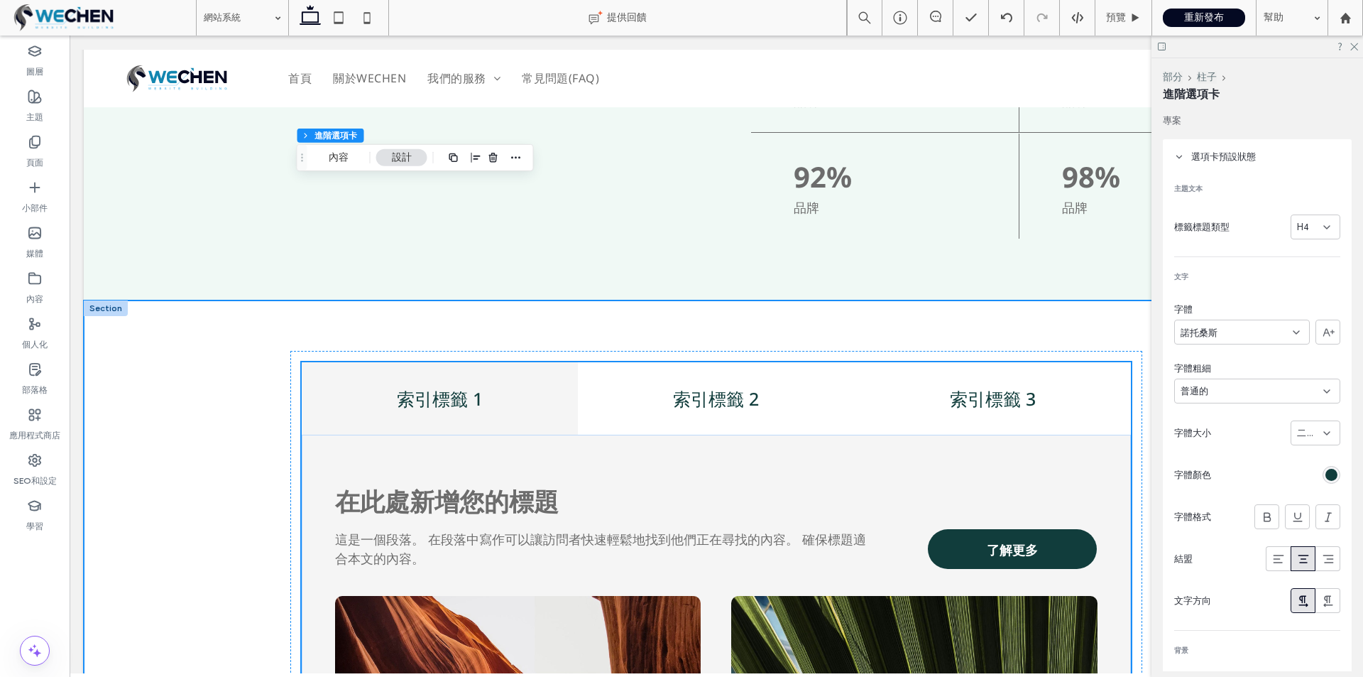
scroll to position [1575, 0]
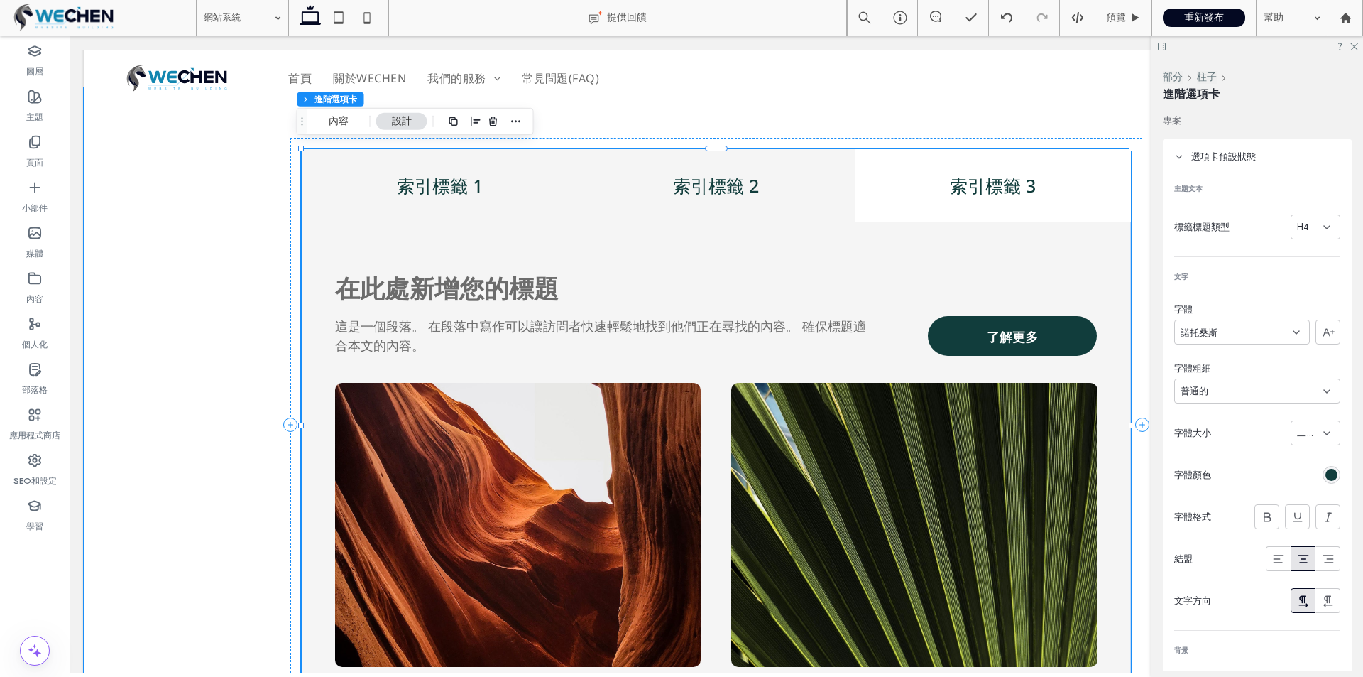
click at [617, 204] on div "索引標籤 2" at bounding box center [716, 185] width 276 height 72
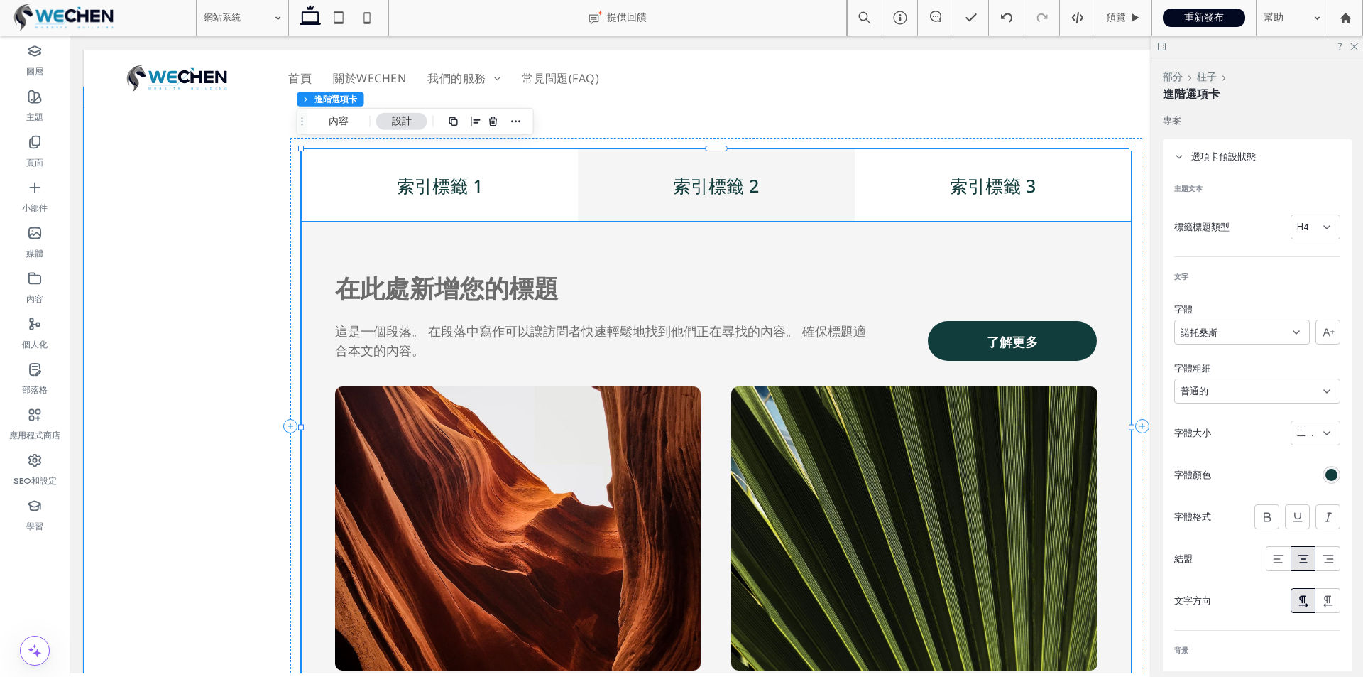
click at [573, 240] on div "這是一個段落。 在段落中寫作可以讓訪問者快速輕鬆地找到他們正在尋找的內容。 確保標題適合本文的內容。 了解更多 在此處新增您的標題" at bounding box center [716, 462] width 829 height 482
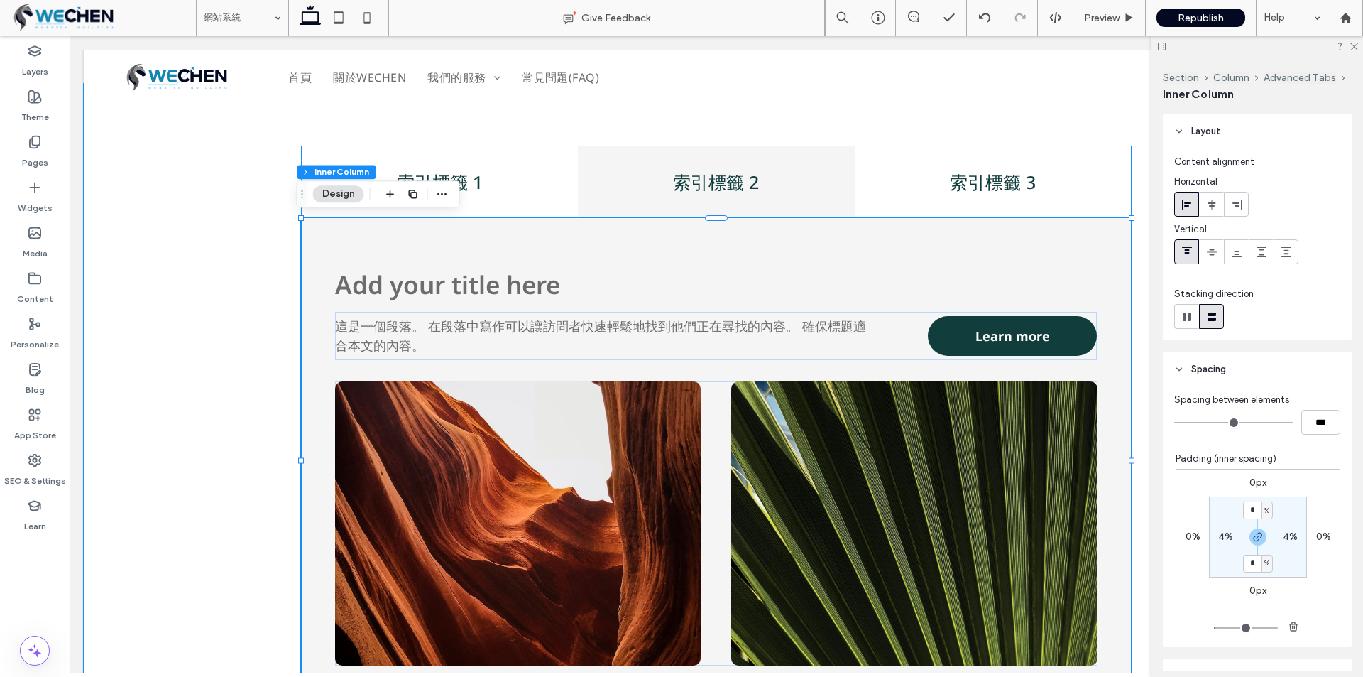
scroll to position [1573, 0]
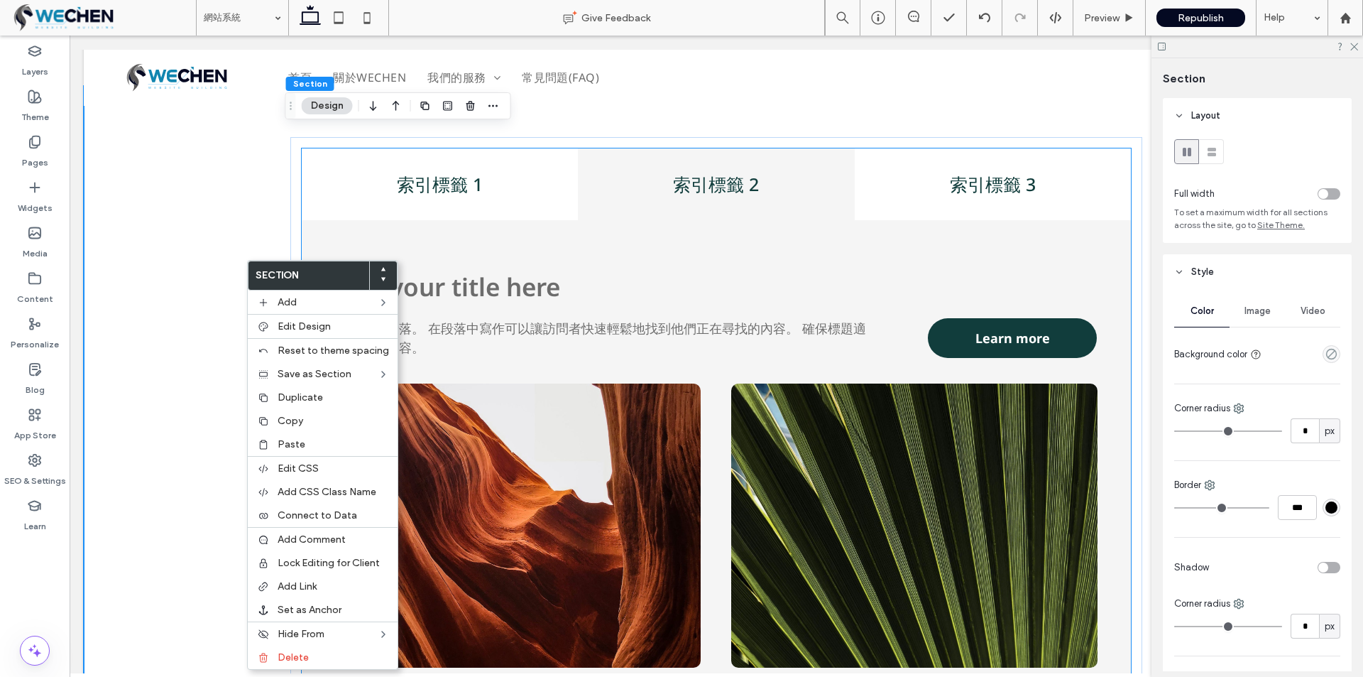
click at [525, 263] on div "這是一個段落。 在段落中寫作可以讓訪問者快速輕鬆地找到他們正在尋找的內容。 確保標題適合本文的內容。 Learn more Add your title he…" at bounding box center [716, 460] width 829 height 481
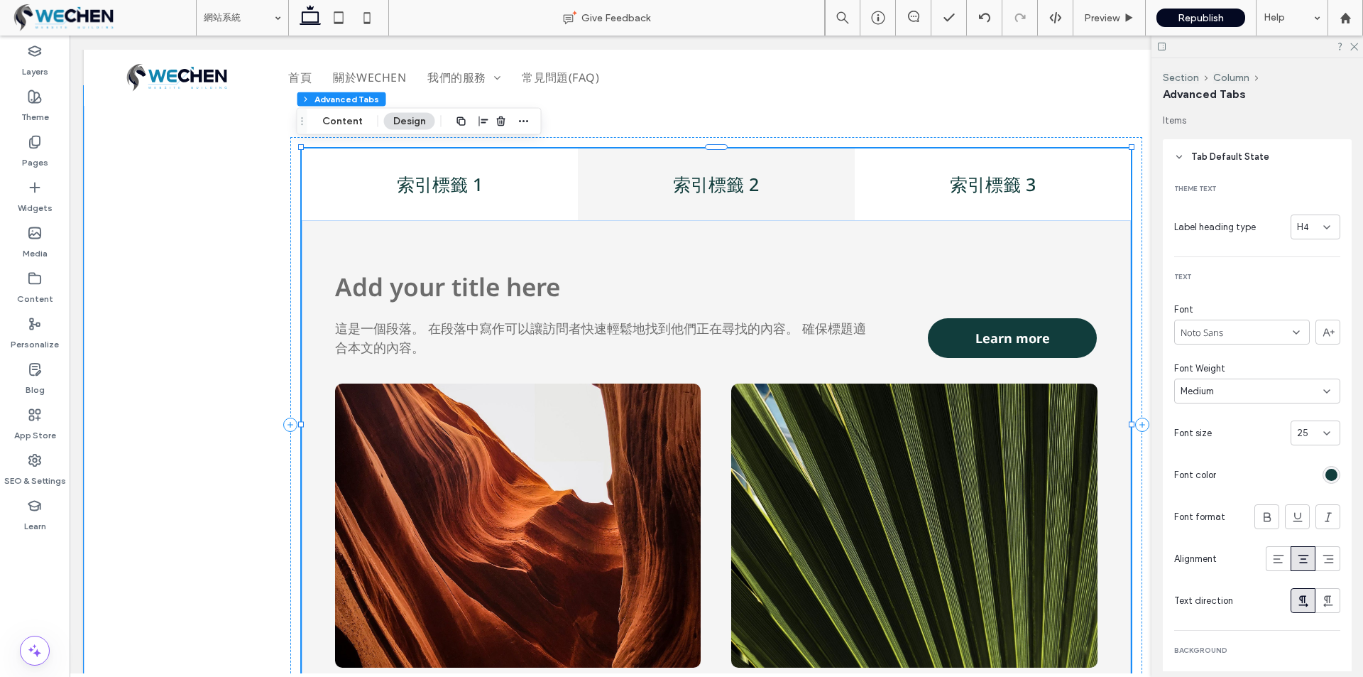
click at [490, 241] on div "這是一個段落。 在段落中寫作可以讓訪問者快速輕鬆地找到他們正在尋找的內容。 確保標題適合本文的內容。 Learn more Add your title he…" at bounding box center [716, 460] width 829 height 481
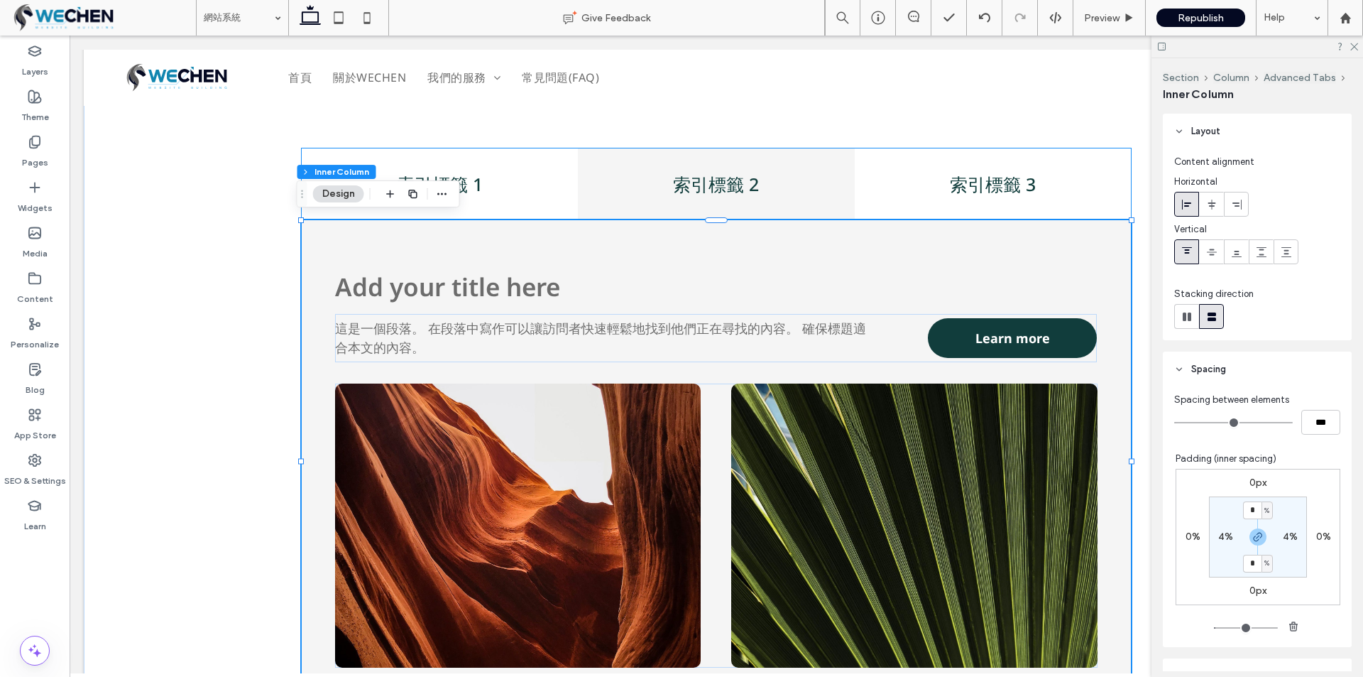
click at [456, 201] on div "Section Column Advanced Tabs Inner Column Design" at bounding box center [378, 193] width 163 height 27
click at [489, 190] on h4 "索引標籤 1" at bounding box center [439, 184] width 259 height 25
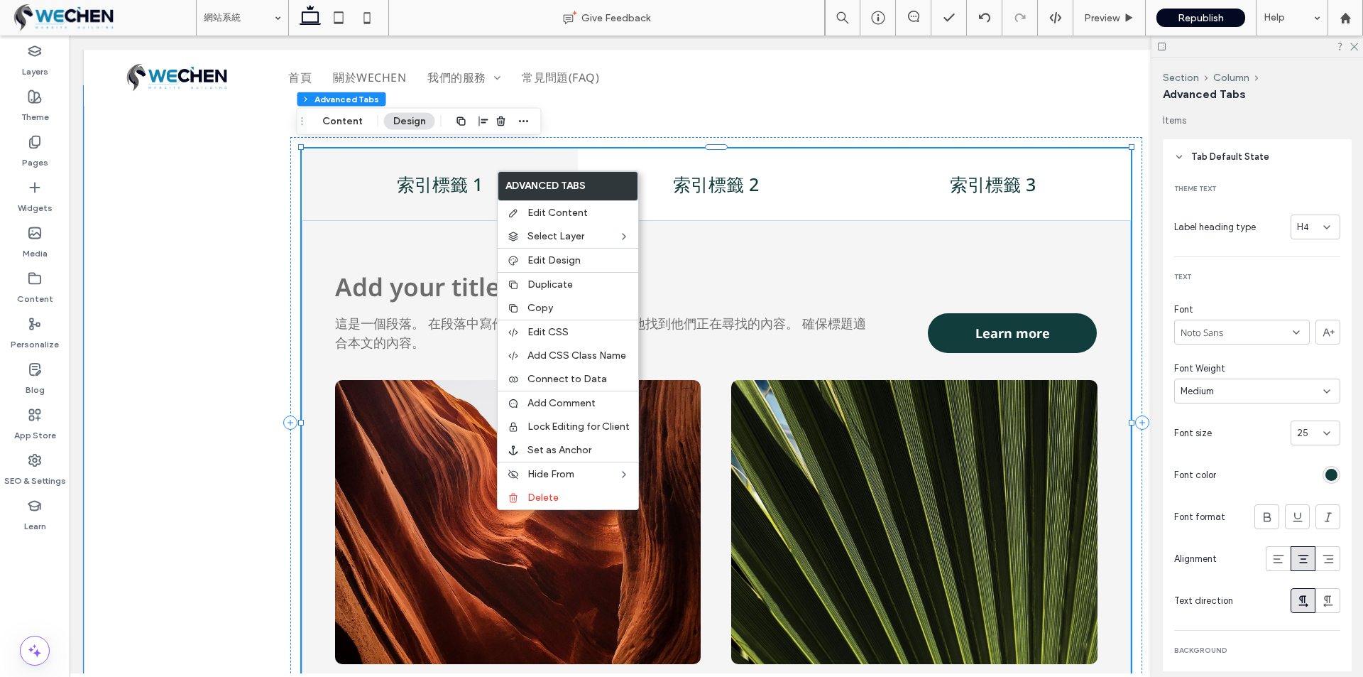
click at [433, 213] on div "索引標籤 1" at bounding box center [440, 184] width 276 height 72
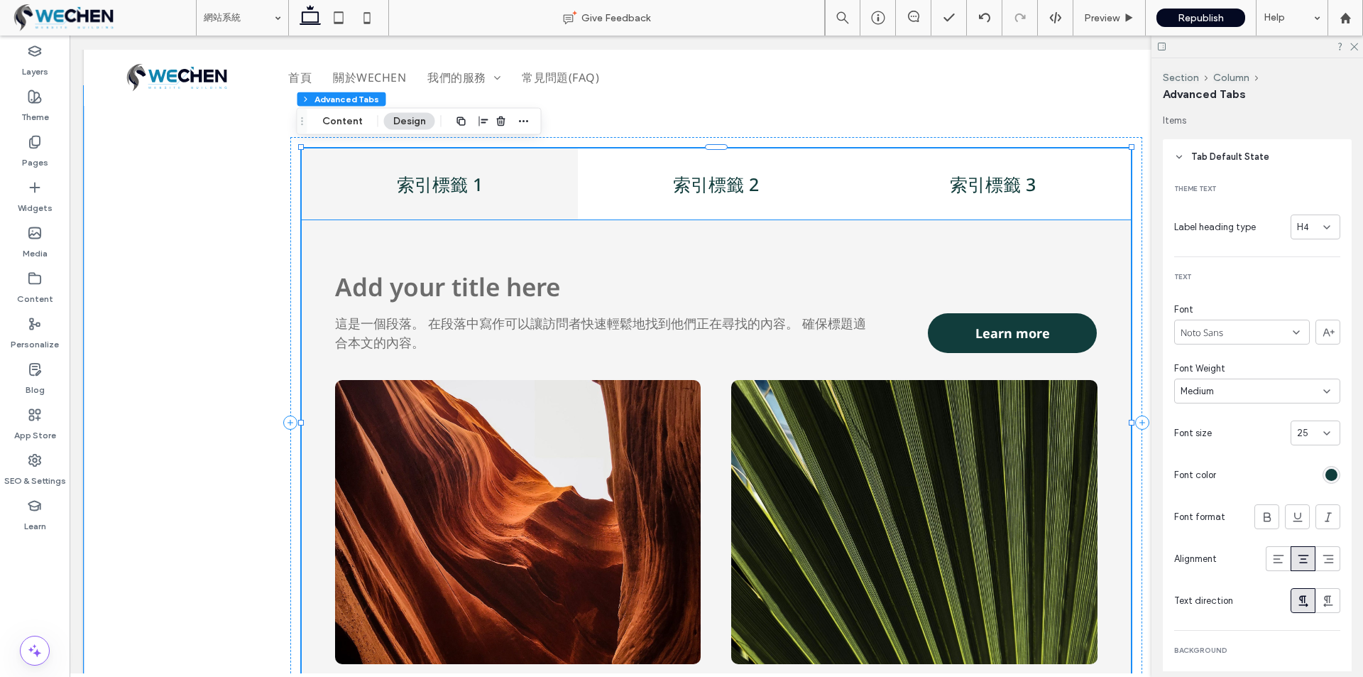
click at [454, 234] on div "這是一個段落。 在段落中寫作可以讓訪問者快速輕鬆地找到他們正在尋找的內容。 確保標題適合本文的內容。 Learn more Add your title he…" at bounding box center [716, 458] width 829 height 477
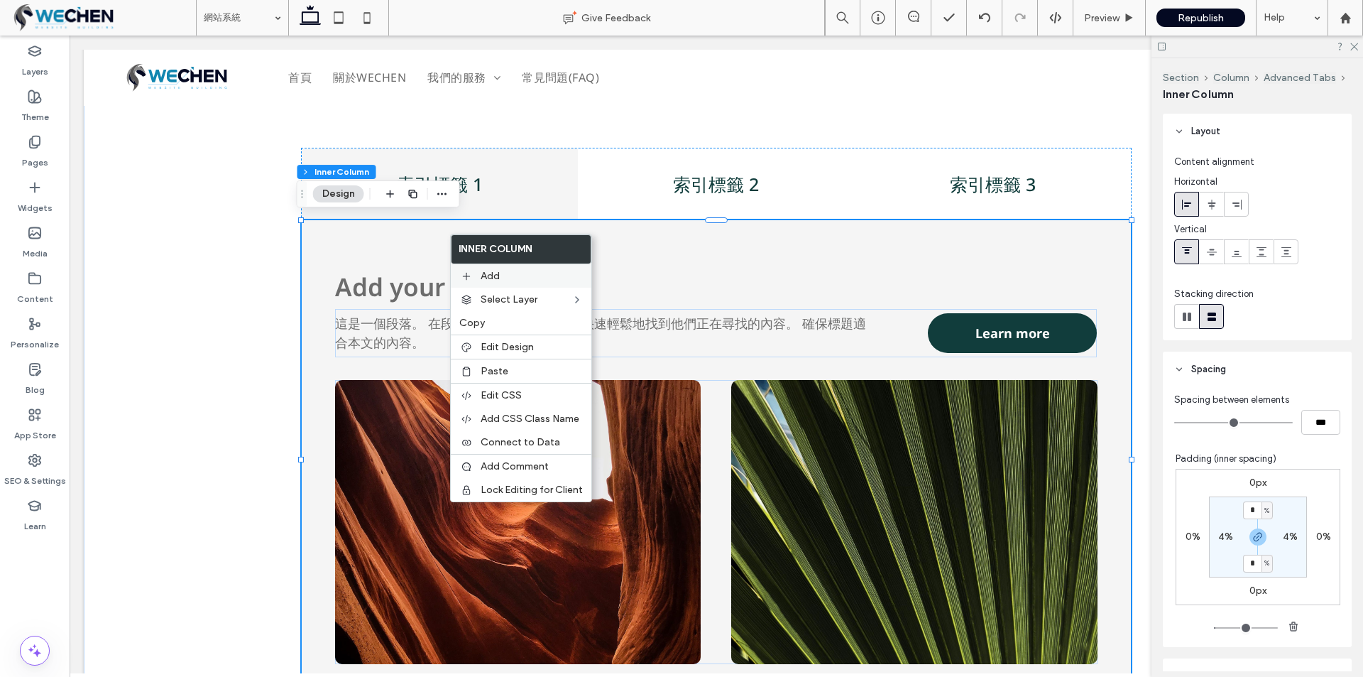
click at [503, 271] on label "Add" at bounding box center [532, 276] width 102 height 12
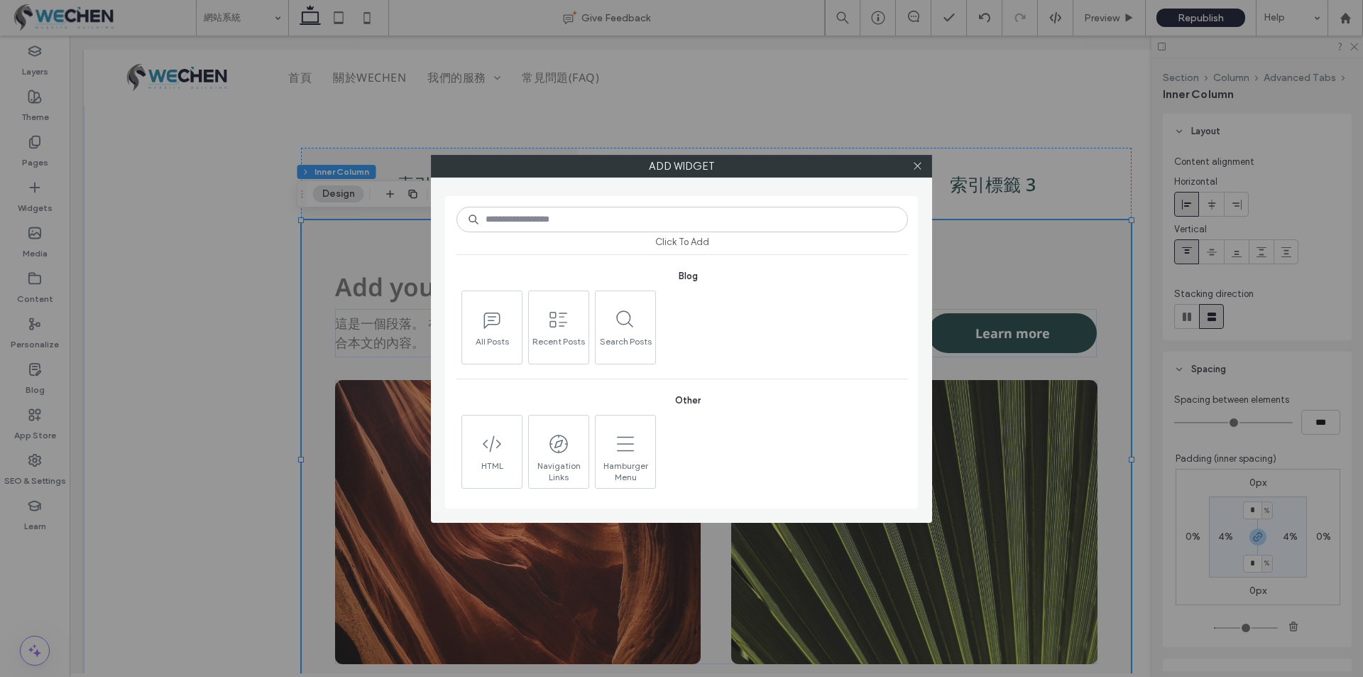
scroll to position [1660, 0]
click at [919, 163] on icon at bounding box center [917, 165] width 11 height 11
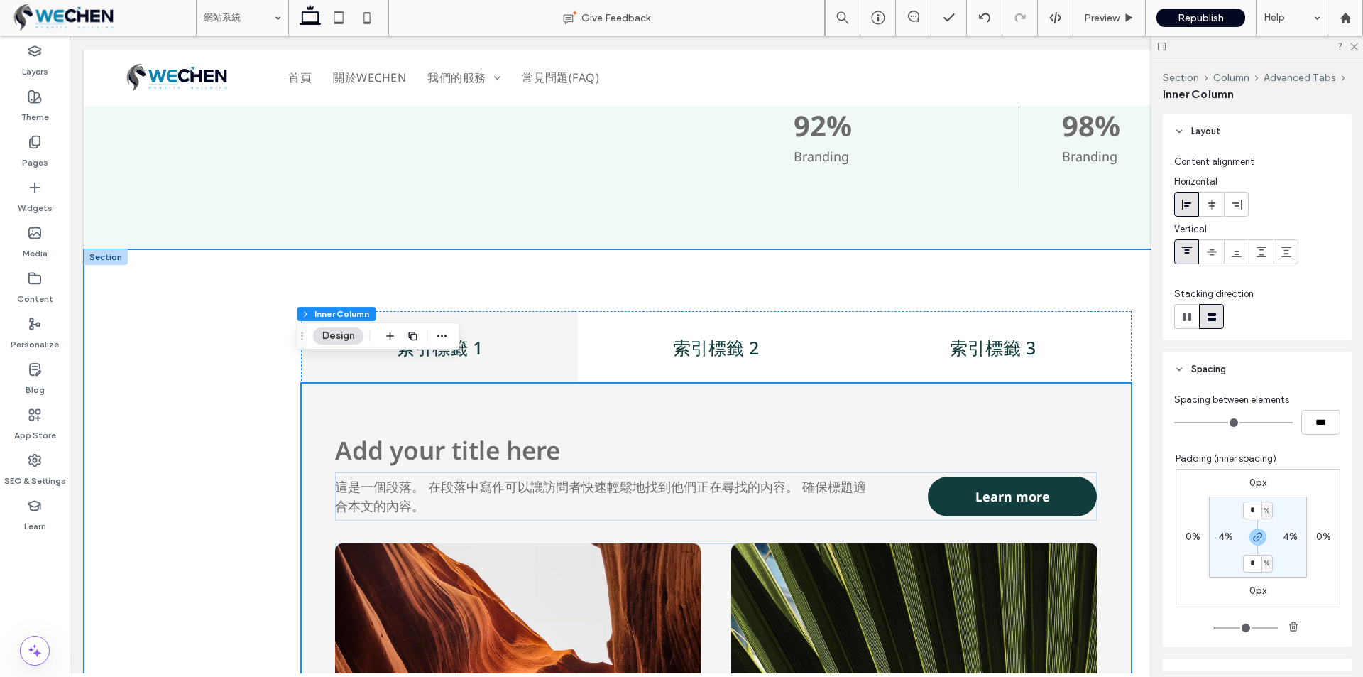
scroll to position [1431, 0]
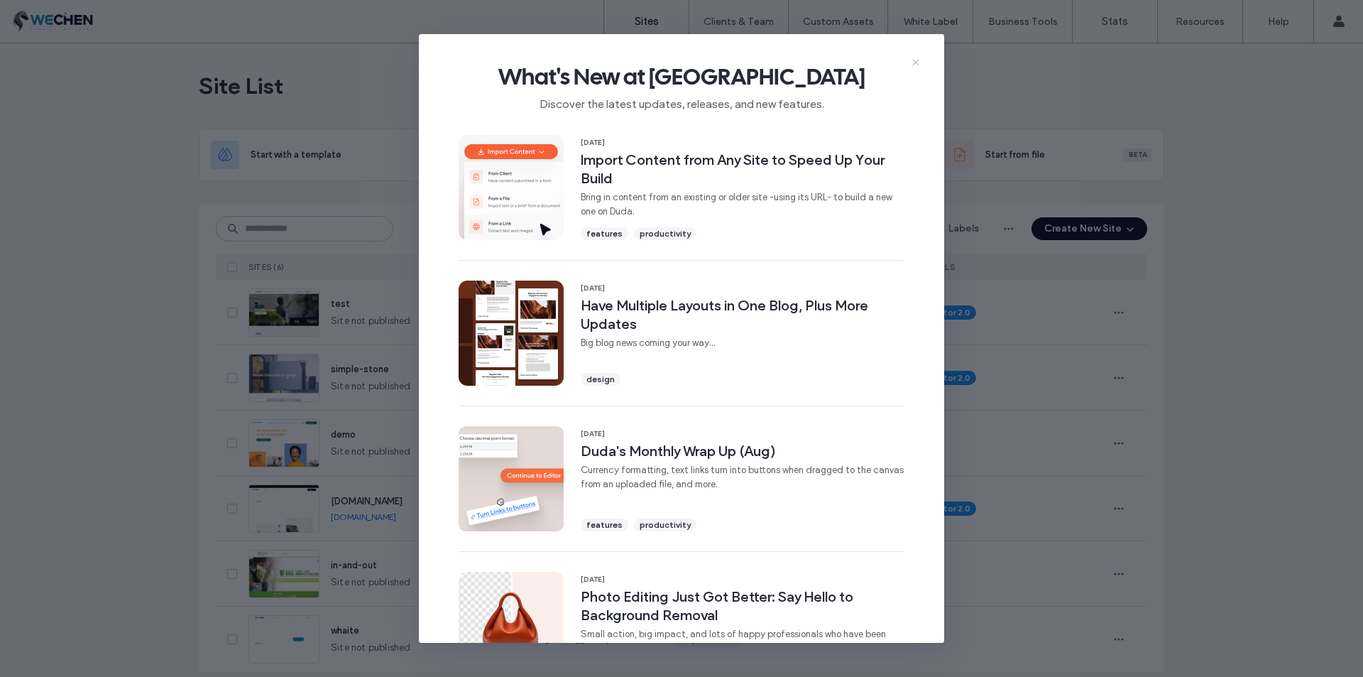
click at [914, 62] on icon at bounding box center [915, 62] width 11 height 11
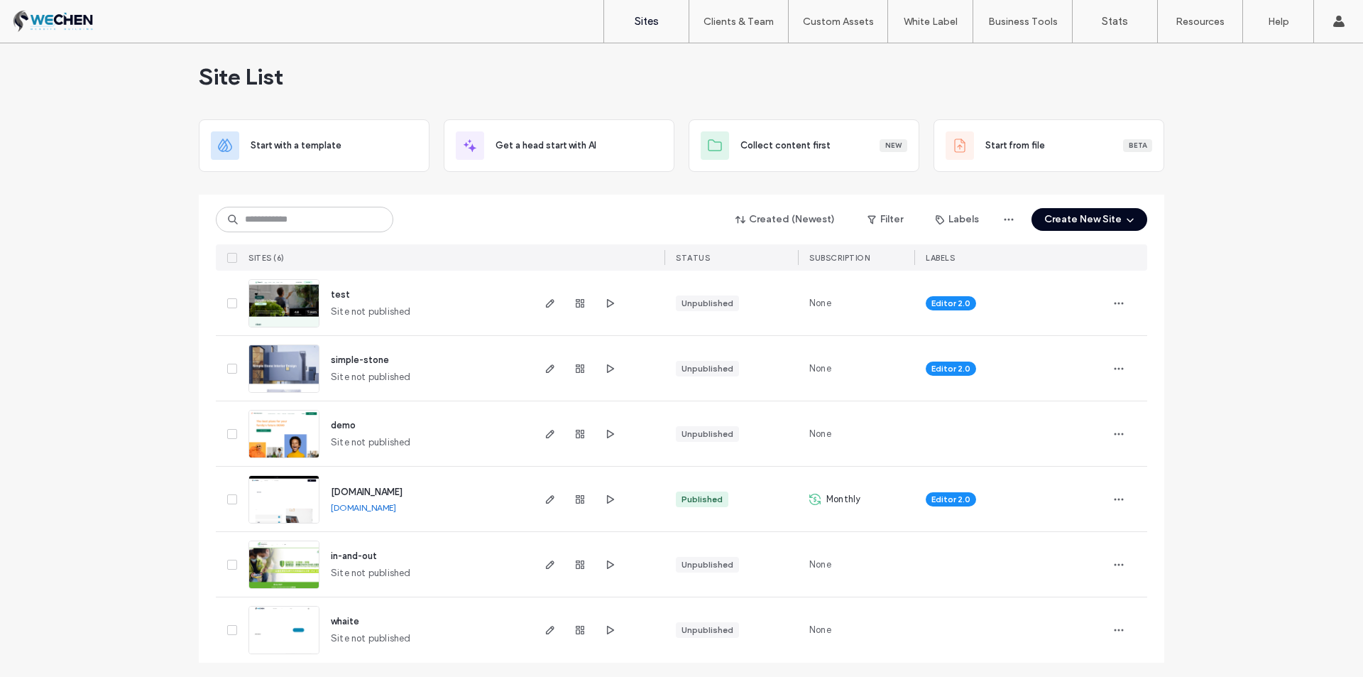
scroll to position [12, 0]
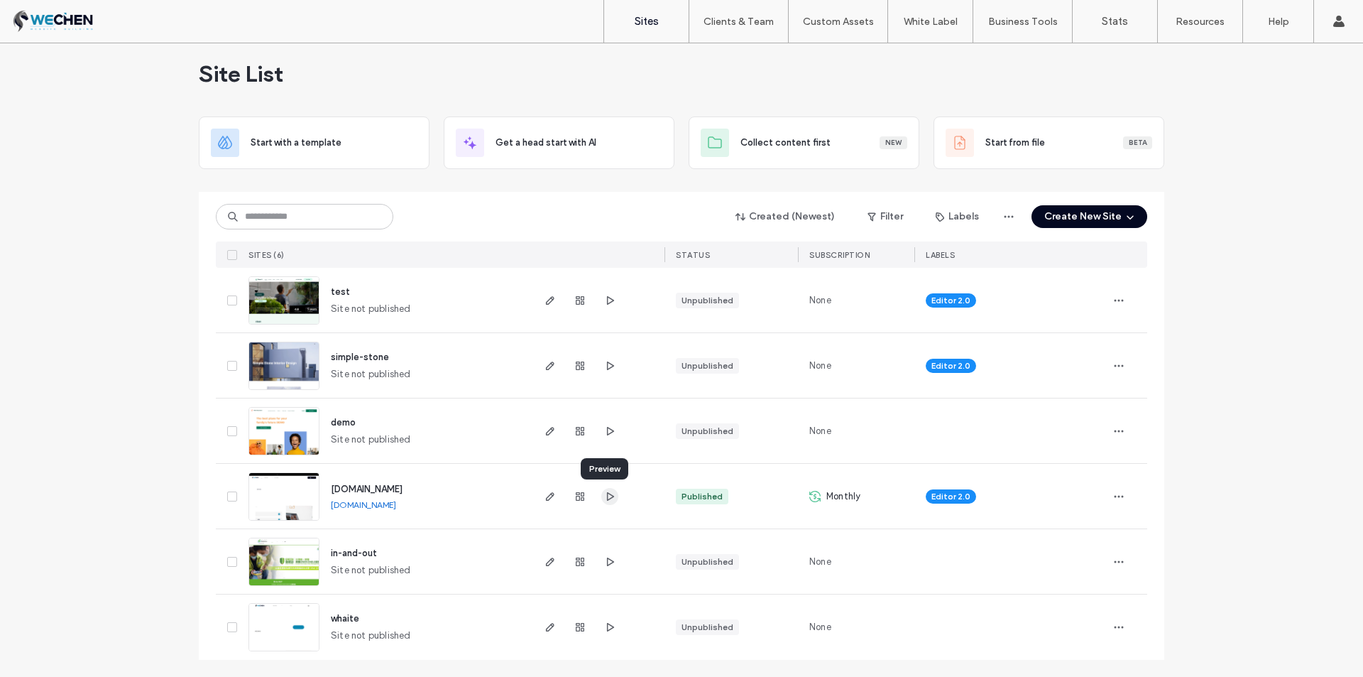
click at [603, 502] on span "button" at bounding box center [609, 496] width 17 height 17
